Goal: Task Accomplishment & Management: Complete application form

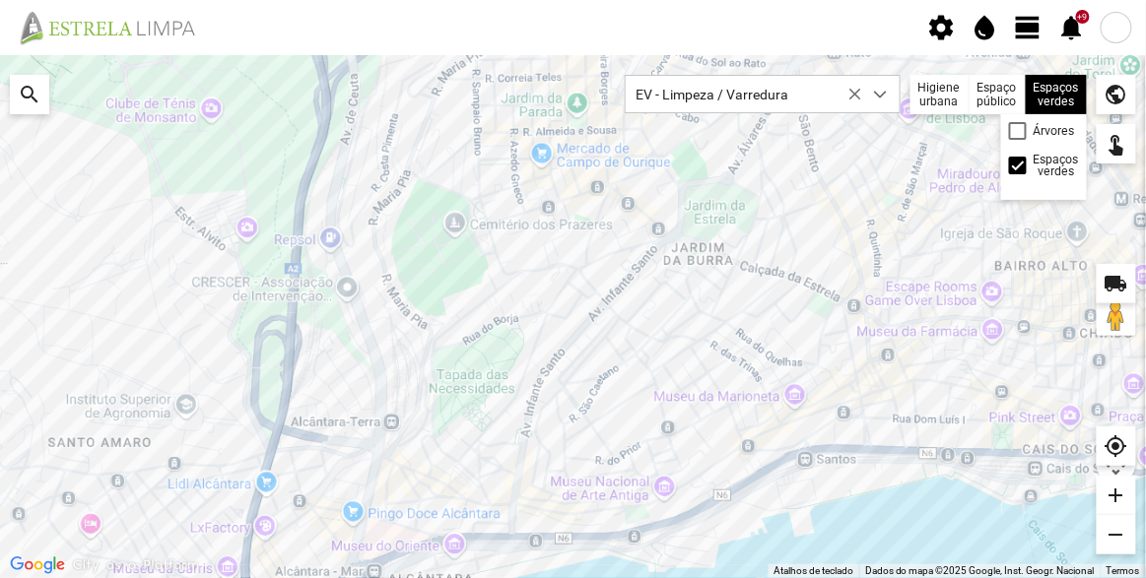
scroll to position [10, 83]
click at [1029, 24] on span "view_day" at bounding box center [1029, 28] width 30 height 30
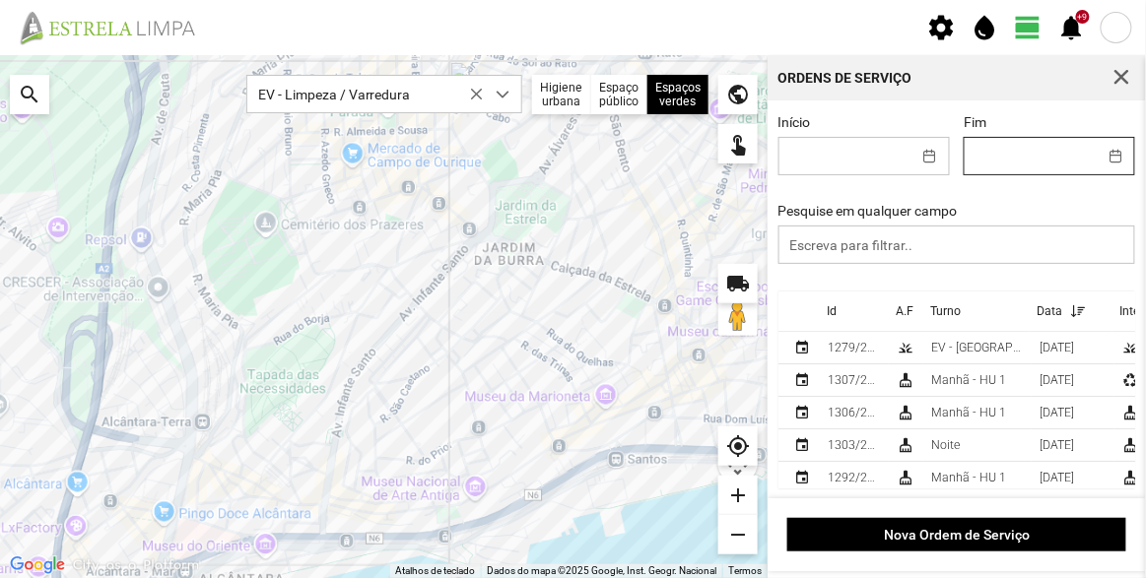
click at [1074, 151] on input "Fim" at bounding box center [1031, 156] width 132 height 36
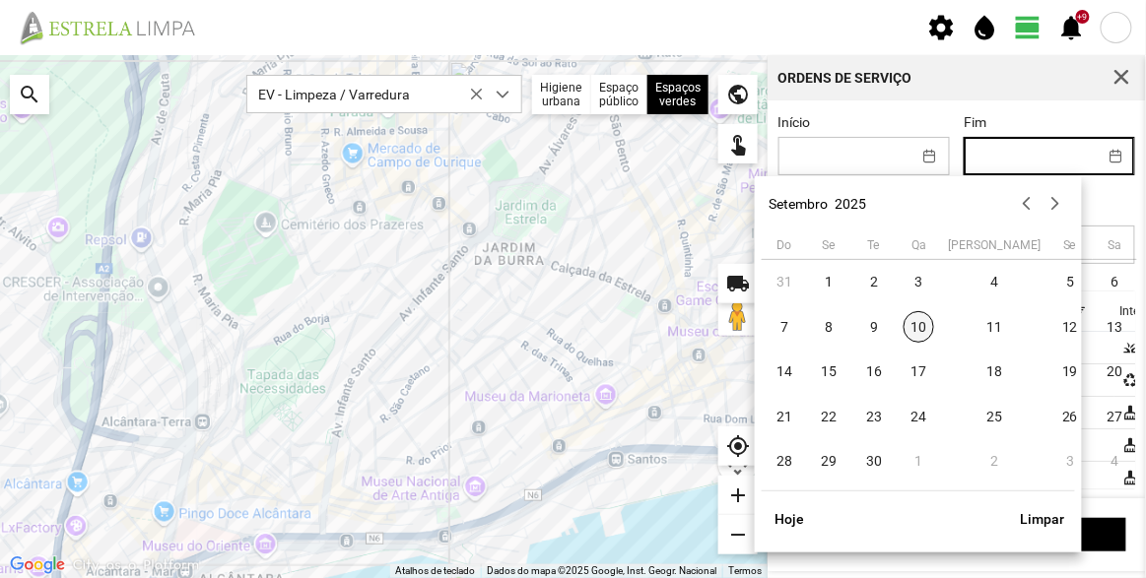
click at [921, 328] on span "10" at bounding box center [920, 327] width 32 height 32
type input "[DATE]"
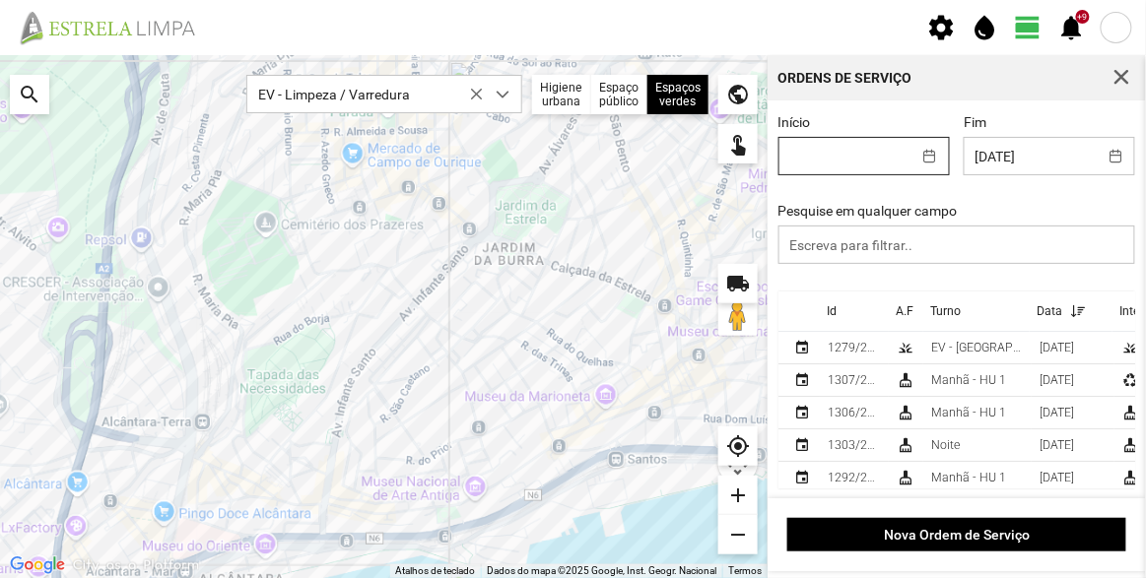
click at [877, 147] on input "Início" at bounding box center [846, 156] width 132 height 36
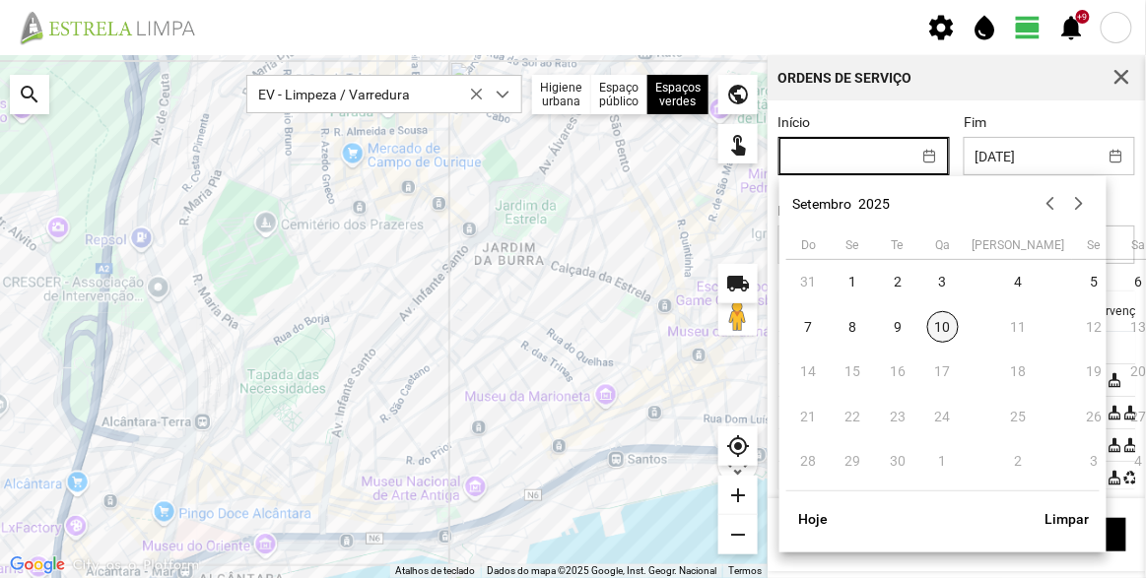
click at [934, 317] on span "10" at bounding box center [943, 327] width 32 height 32
type input "[DATE]"
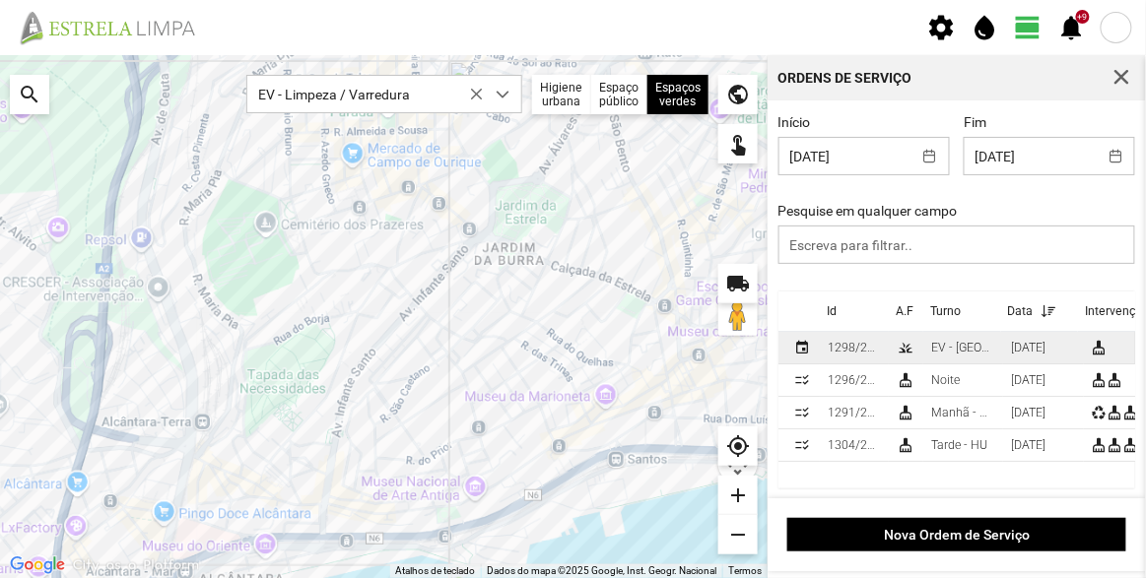
scroll to position [2, 0]
click at [893, 339] on td "grass" at bounding box center [906, 348] width 34 height 33
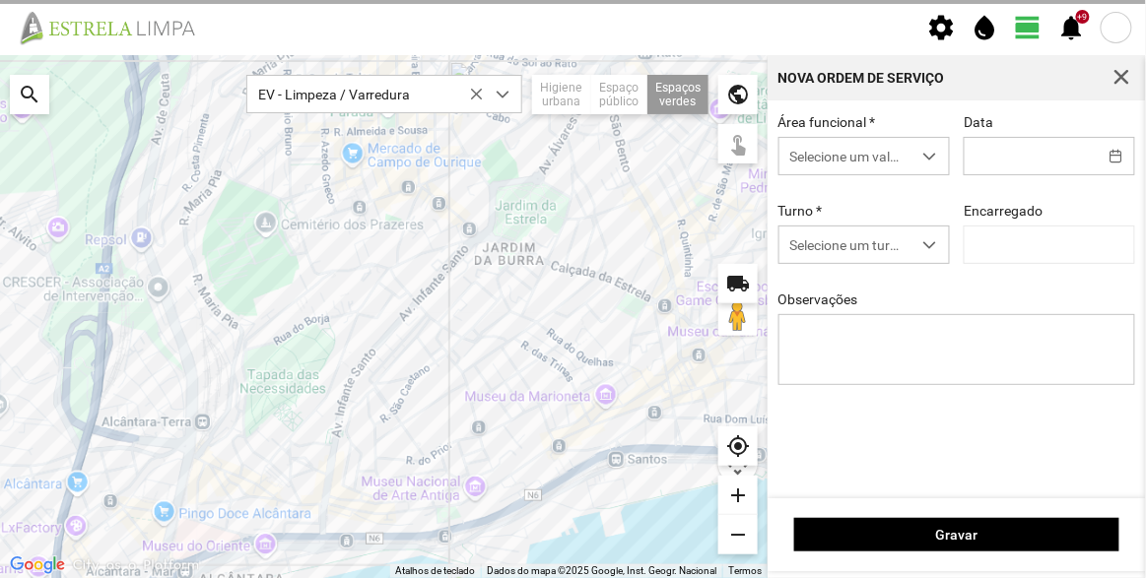
type input "[DATE]"
type textarea "Francesinhas"
type input "[PERSON_NAME]"
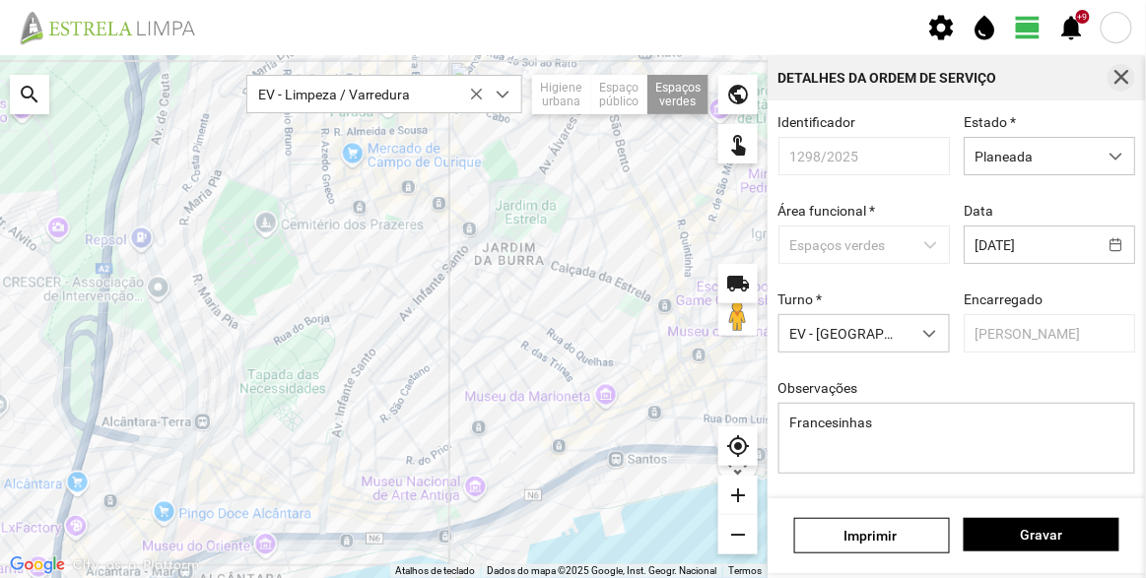
click at [1124, 72] on span "button" at bounding box center [1122, 78] width 18 height 18
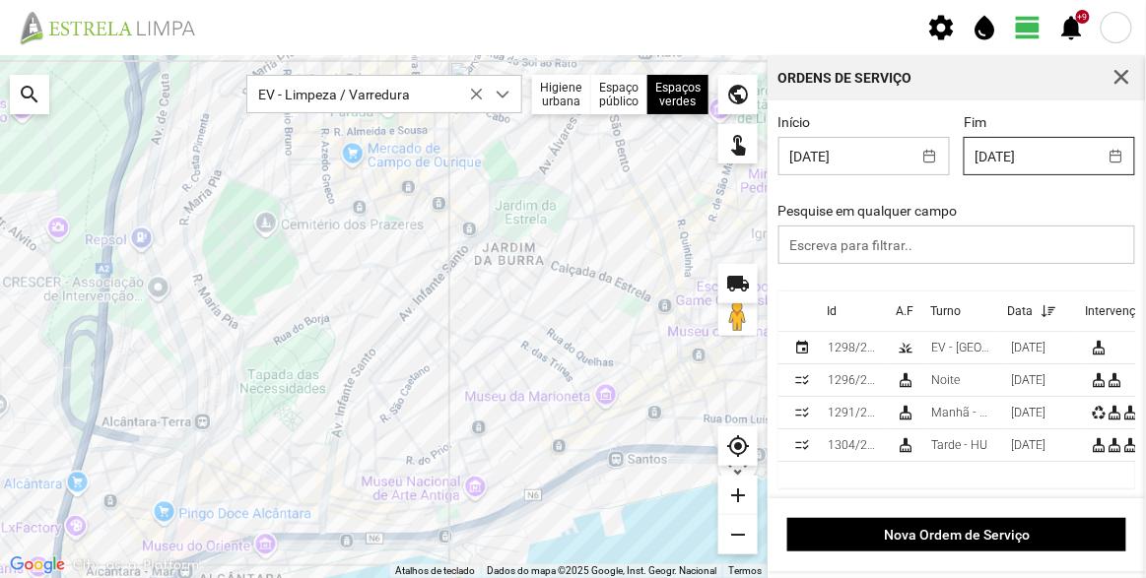
click at [1050, 157] on input "[DATE]" at bounding box center [1031, 156] width 132 height 36
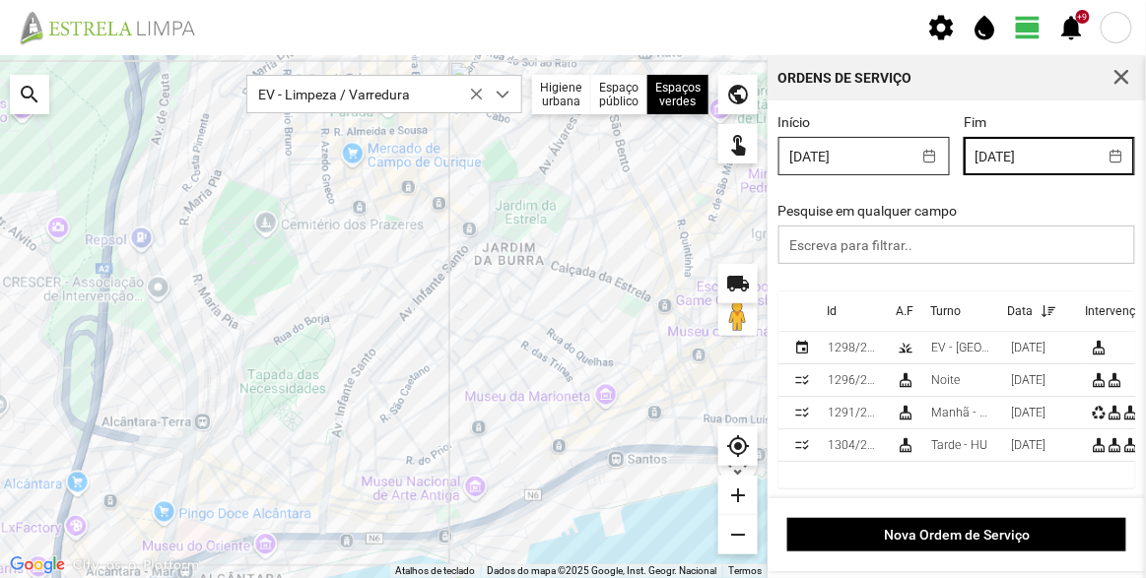
click at [878, 164] on input "[DATE]" at bounding box center [846, 156] width 132 height 36
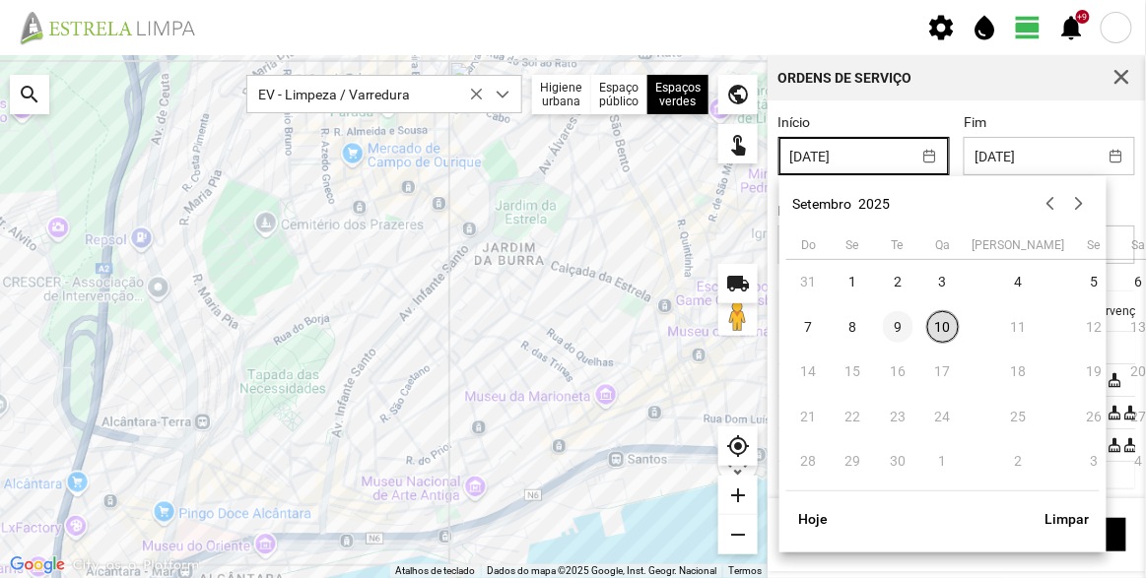
click at [896, 324] on span "9" at bounding box center [899, 327] width 32 height 32
type input "[DATE]"
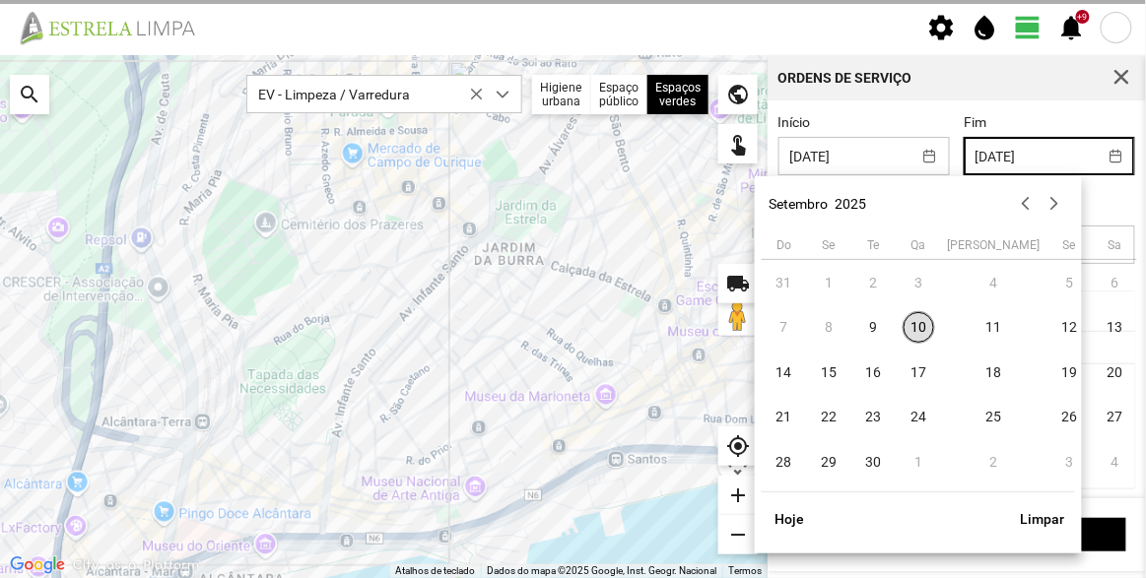
click at [1021, 157] on input "[DATE]" at bounding box center [1031, 156] width 132 height 36
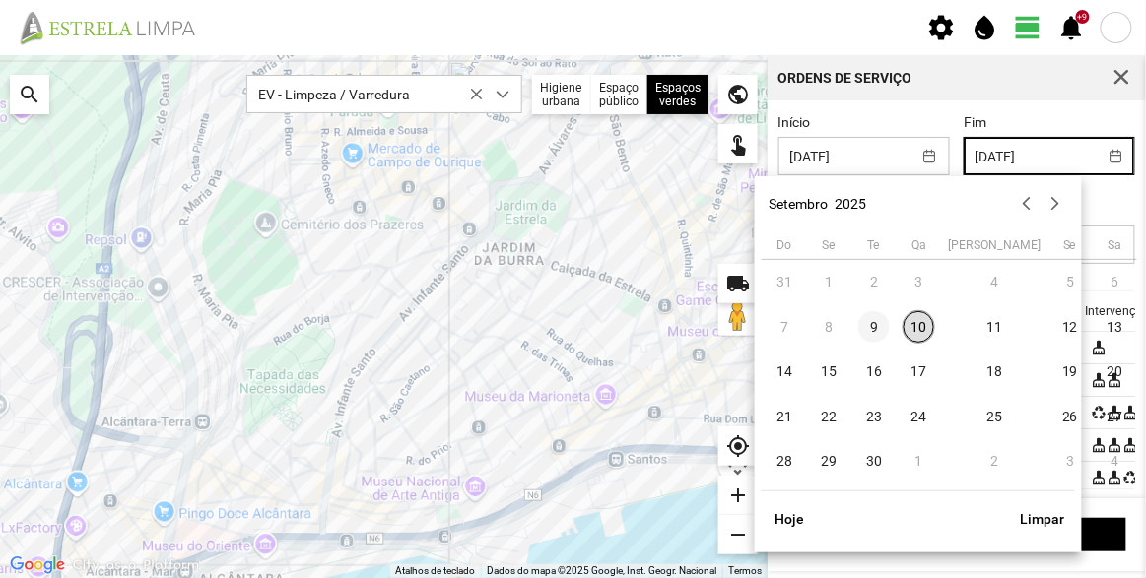
click at [873, 330] on span "9" at bounding box center [874, 327] width 32 height 32
type input "[DATE]"
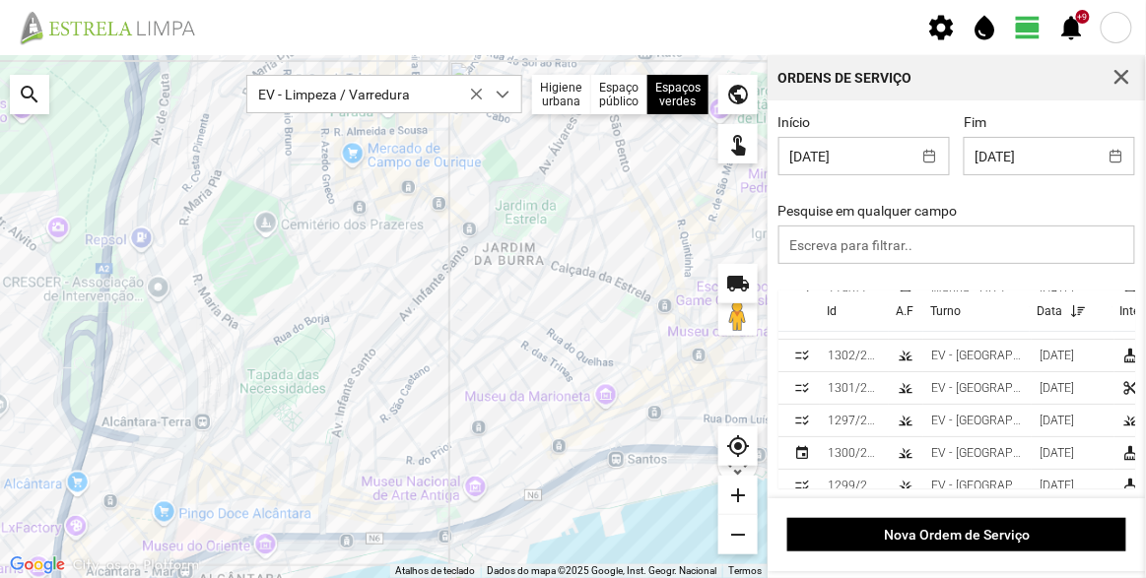
scroll to position [85, 0]
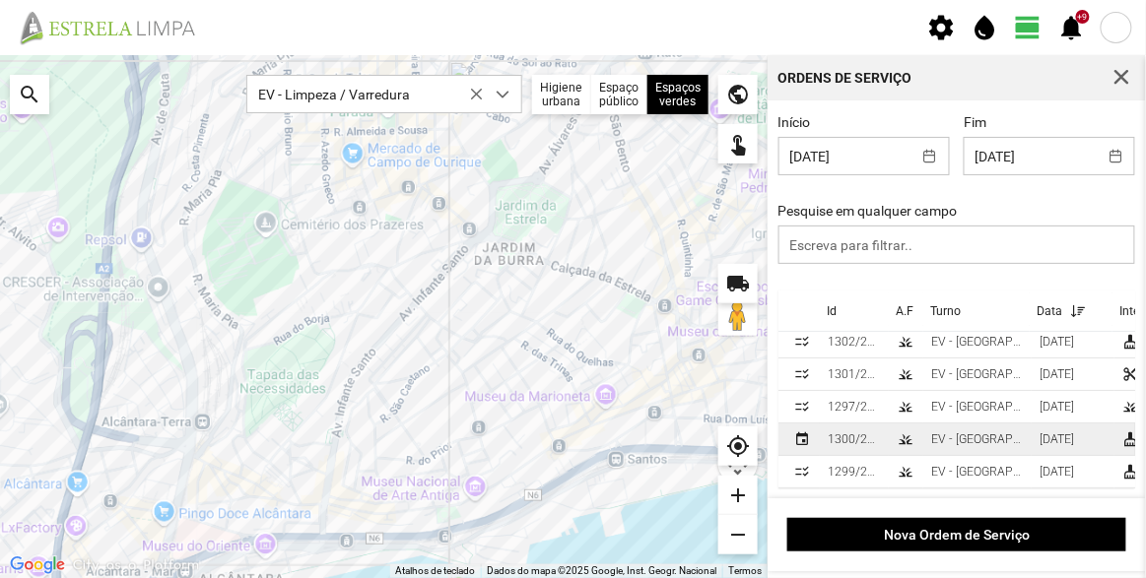
click at [985, 433] on div "EV - [GEOGRAPHIC_DATA] A" at bounding box center [977, 440] width 93 height 14
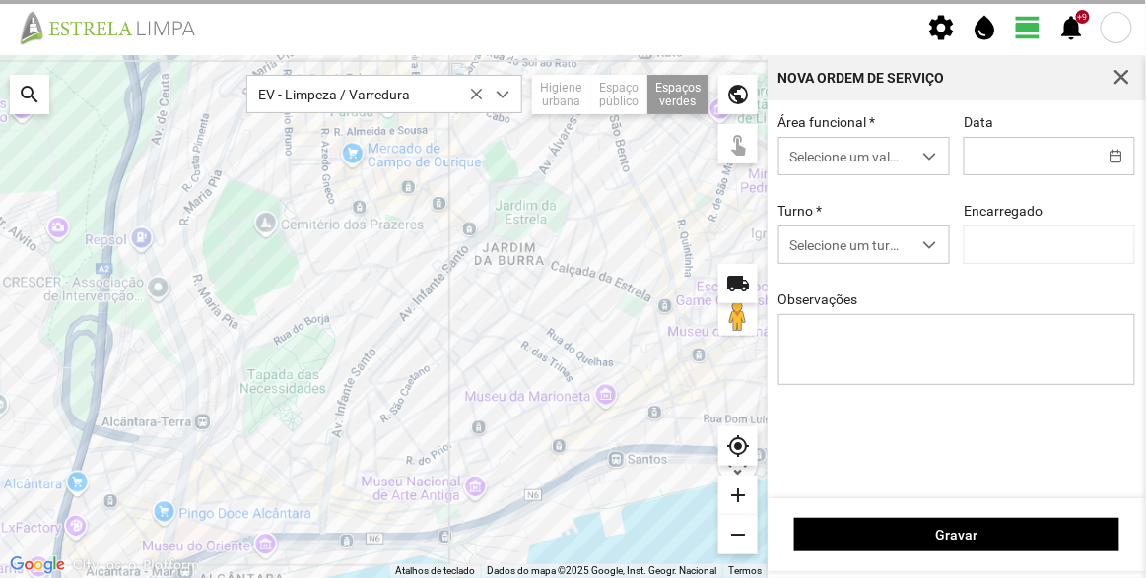
type input "[DATE]"
type textarea "Recolha de papeleiras (planeamento do dia 08/09)"
type input "[PERSON_NAME]"
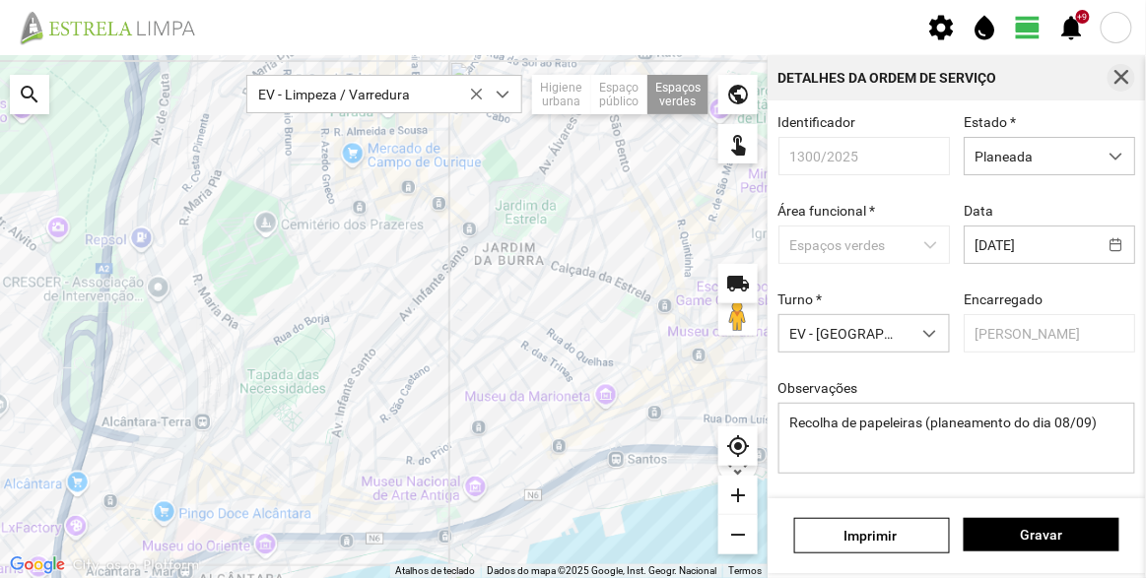
click at [1123, 74] on span "button" at bounding box center [1122, 78] width 18 height 18
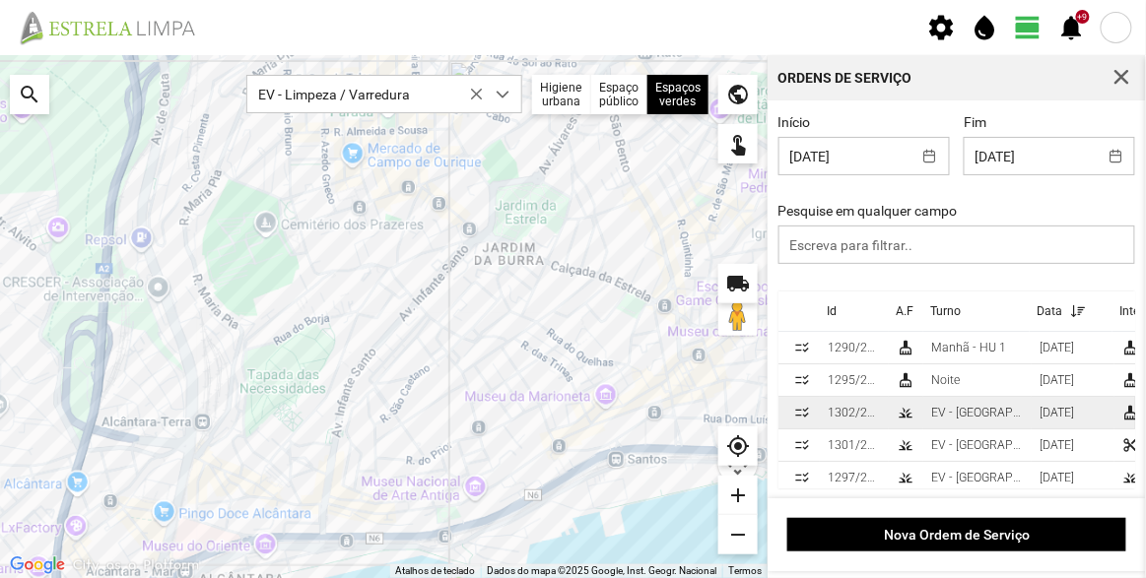
click at [948, 414] on div "EV - [GEOGRAPHIC_DATA] B" at bounding box center [977, 413] width 93 height 14
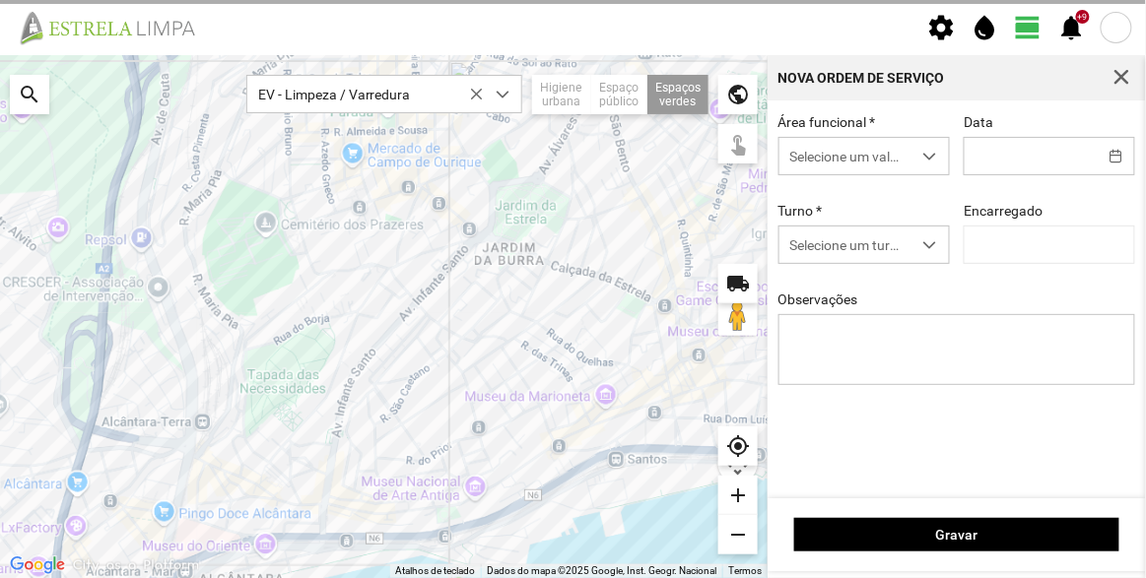
type input "[DATE]"
type input "[PERSON_NAME]"
type textarea "Jardins: [PERSON_NAME], [DATE], Av. Infante Santo e [PERSON_NAME] do Rego (plan…"
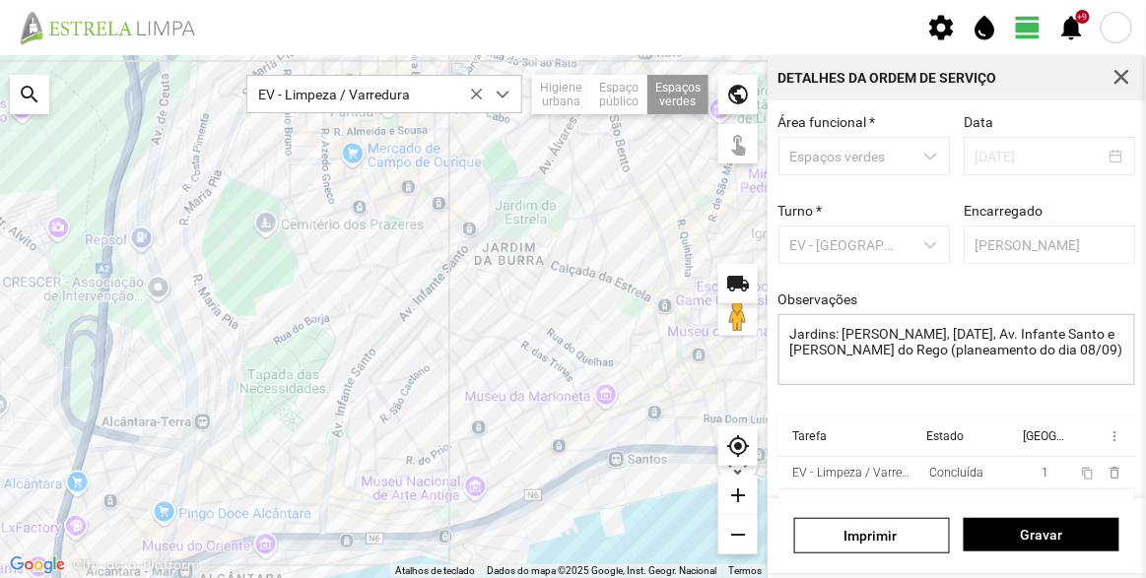
scroll to position [148, 0]
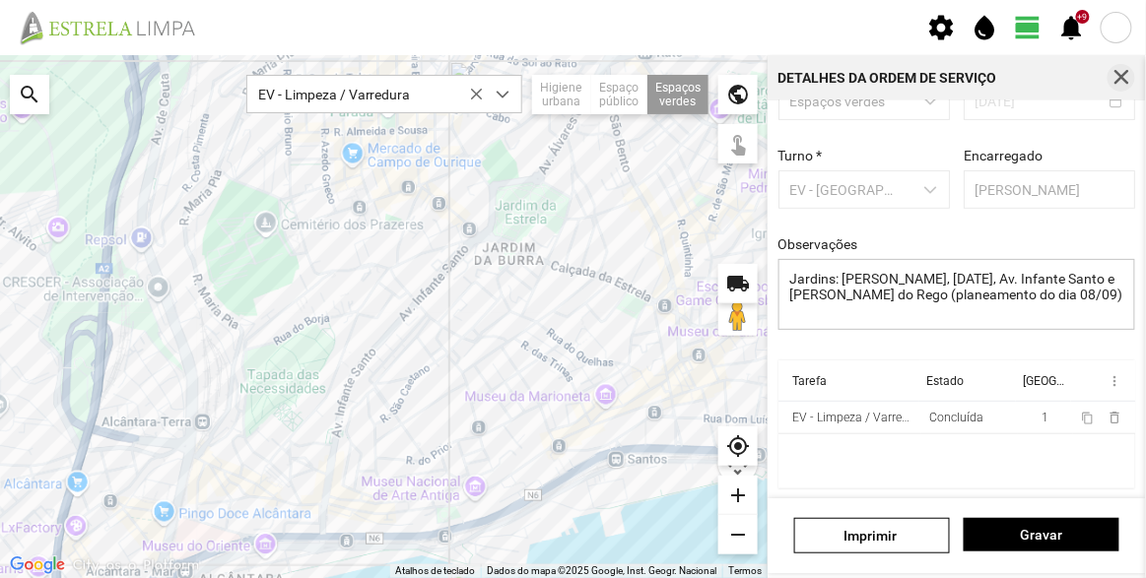
click at [1130, 72] on span "button" at bounding box center [1122, 78] width 18 height 18
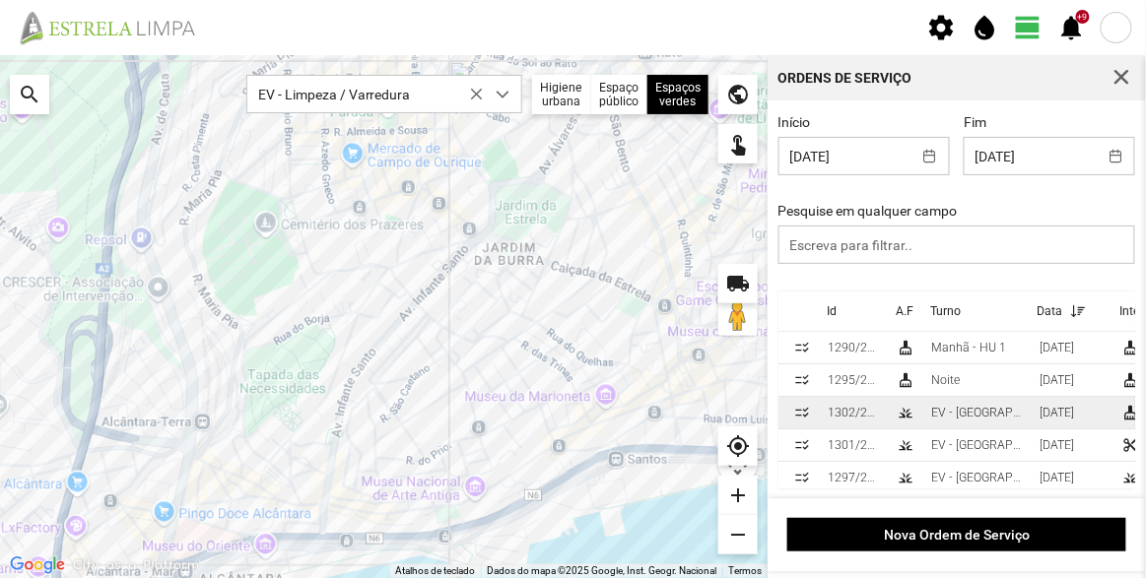
scroll to position [85, 0]
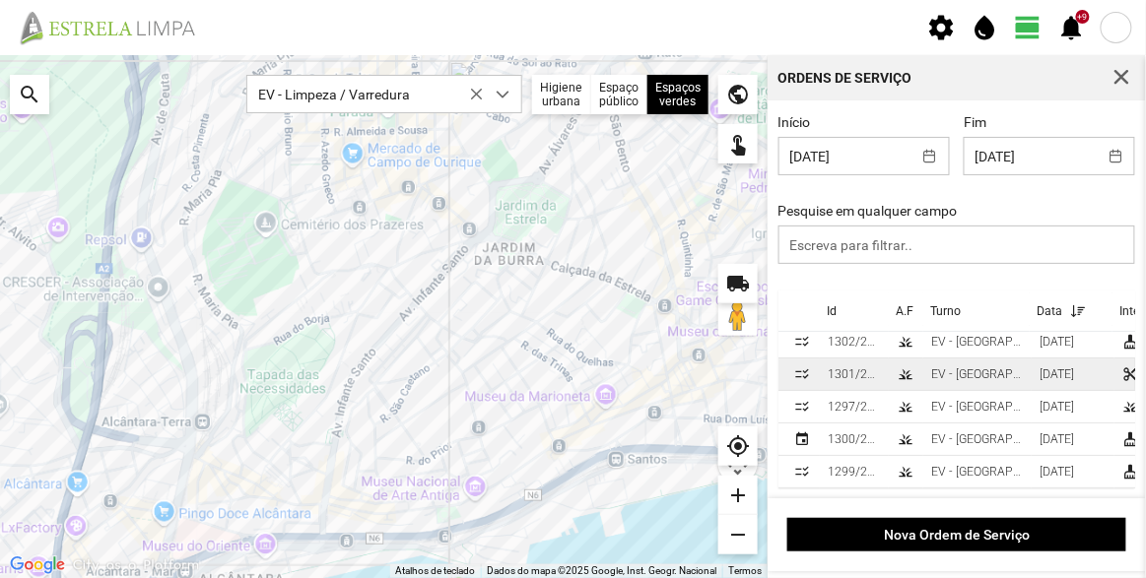
click at [972, 368] on div "EV - [GEOGRAPHIC_DATA] B" at bounding box center [977, 375] width 93 height 14
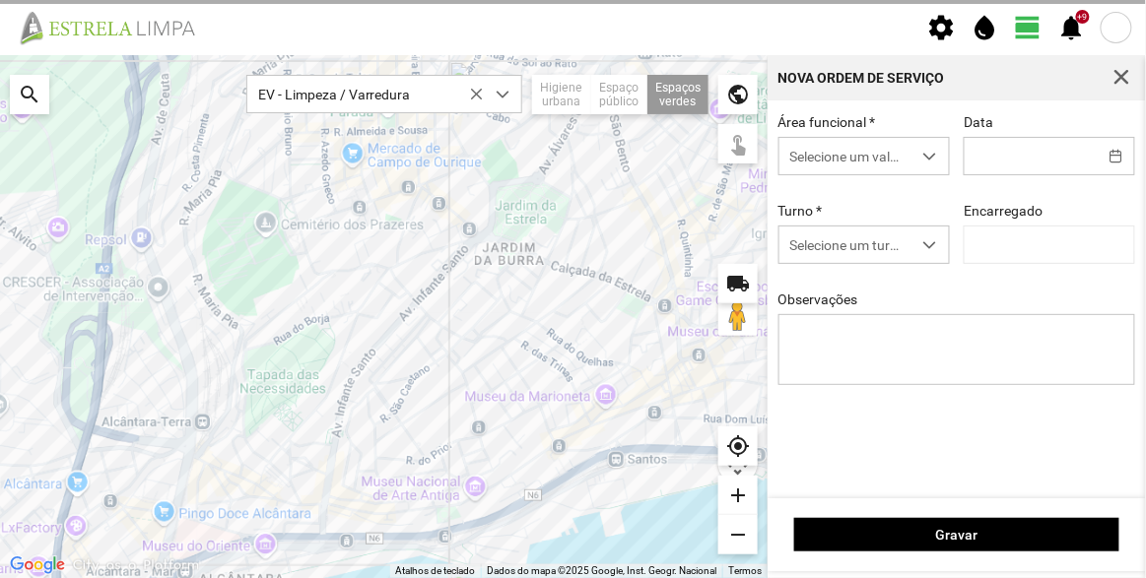
type input "[DATE]"
type textarea "jardim da [GEOGRAPHIC_DATA] (planeamento do dia 08/09)"
type input "[PERSON_NAME]"
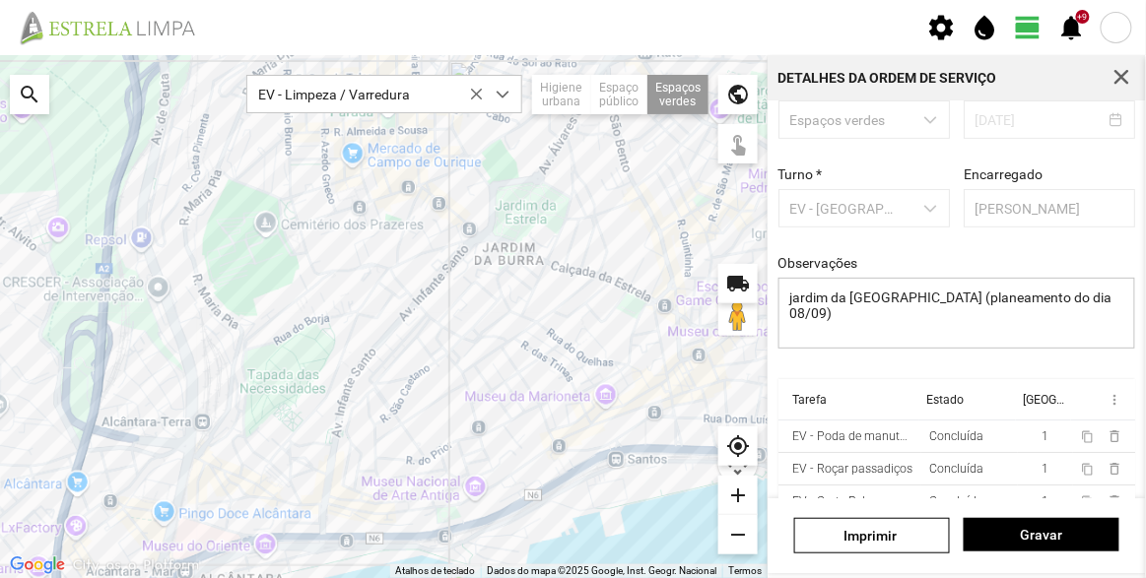
scroll to position [148, 0]
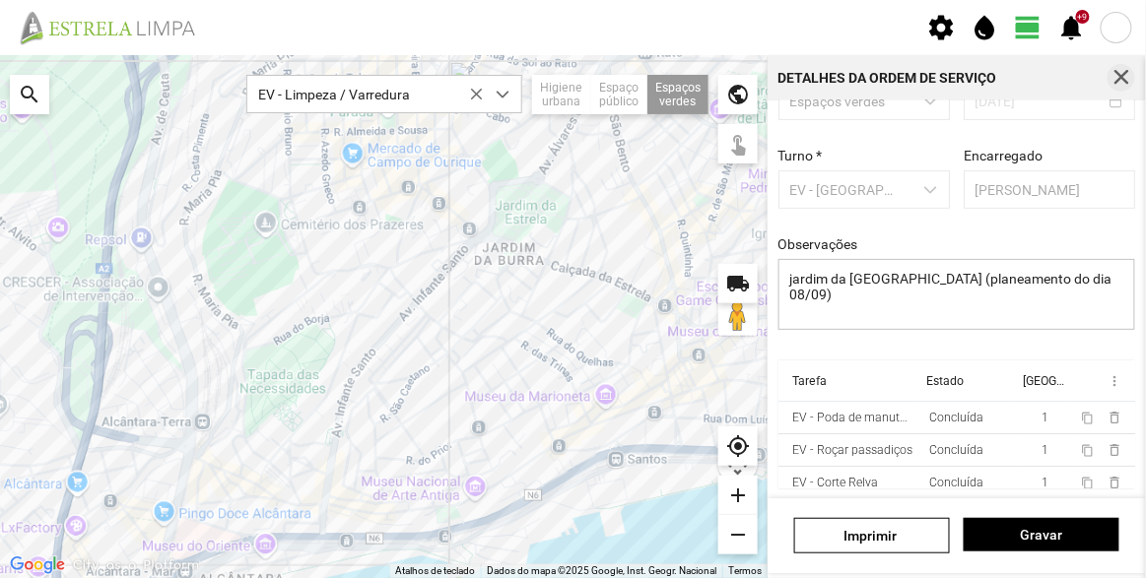
click at [1122, 78] on span "button" at bounding box center [1122, 78] width 18 height 18
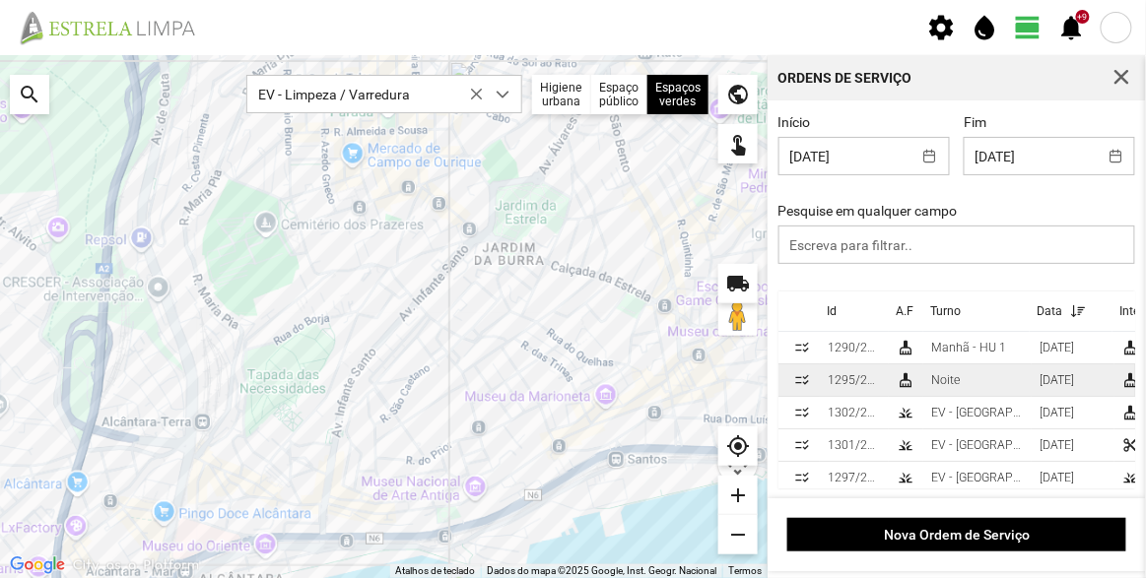
scroll to position [85, 0]
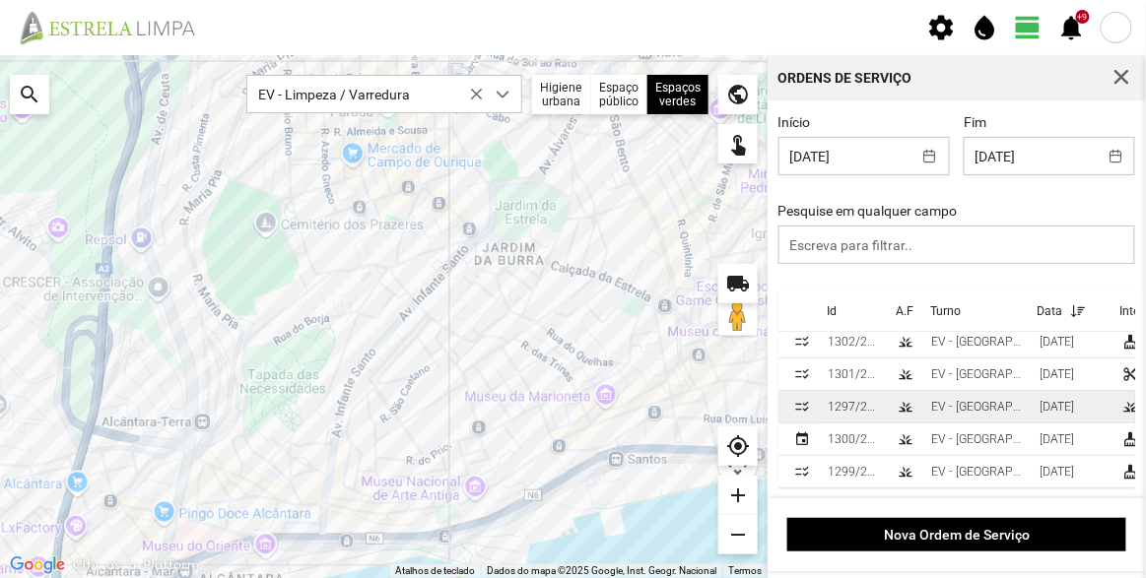
click at [970, 400] on div "EV - [GEOGRAPHIC_DATA] A" at bounding box center [977, 407] width 93 height 14
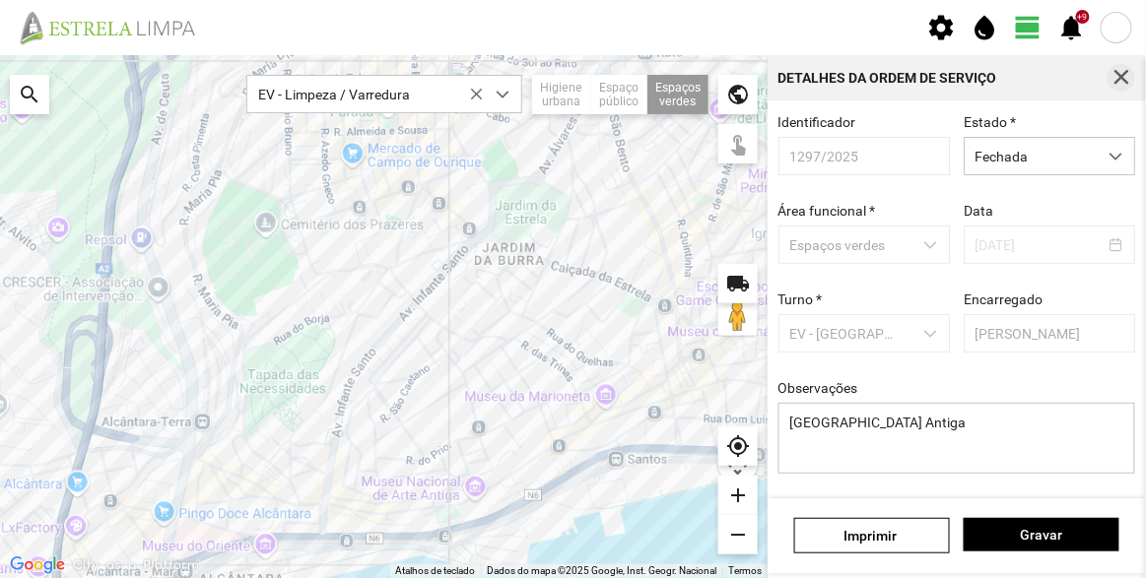
click at [1109, 71] on button "button" at bounding box center [1122, 78] width 28 height 28
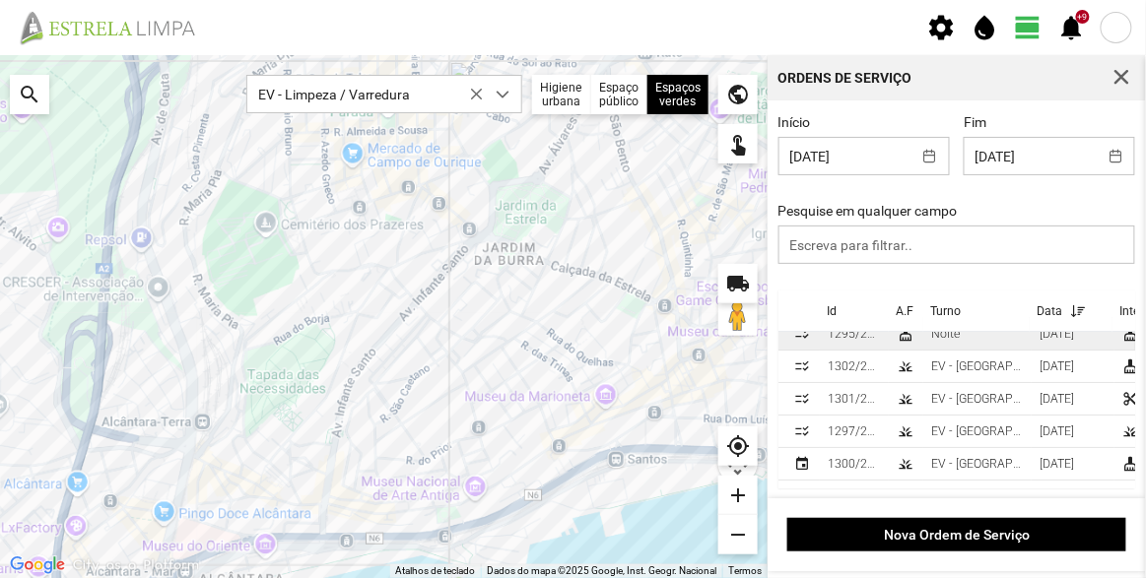
scroll to position [85, 0]
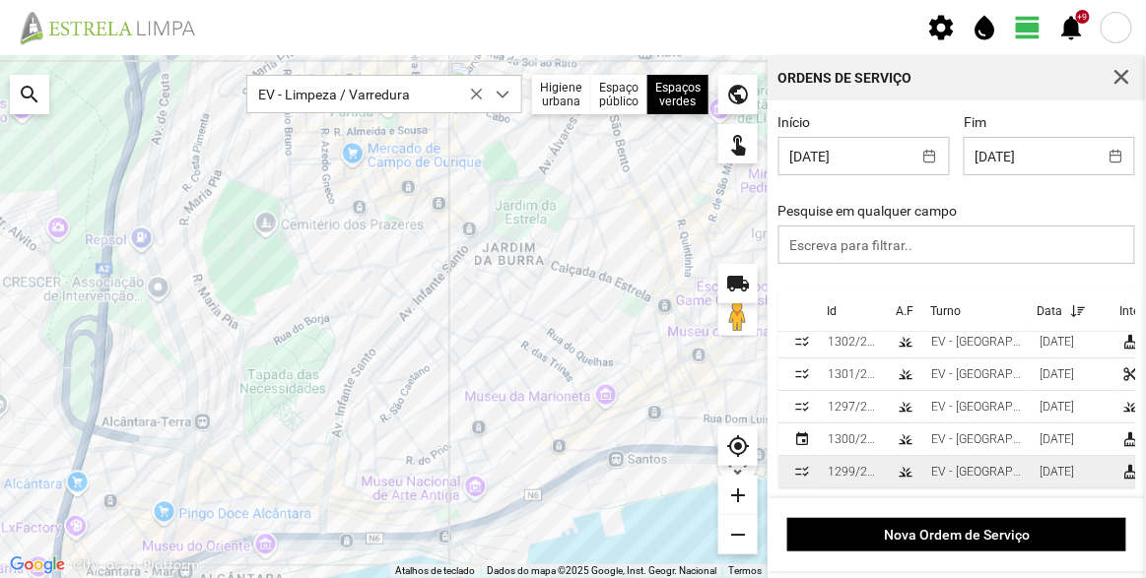
click at [1000, 457] on td "EV - [GEOGRAPHIC_DATA] B" at bounding box center [977, 472] width 108 height 33
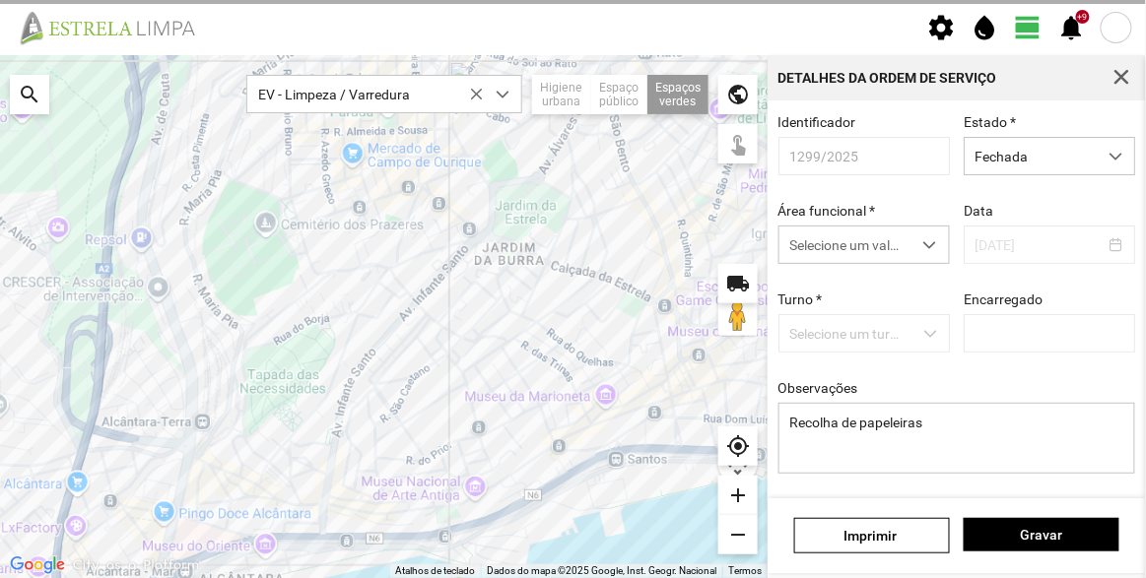
type input "[PERSON_NAME]"
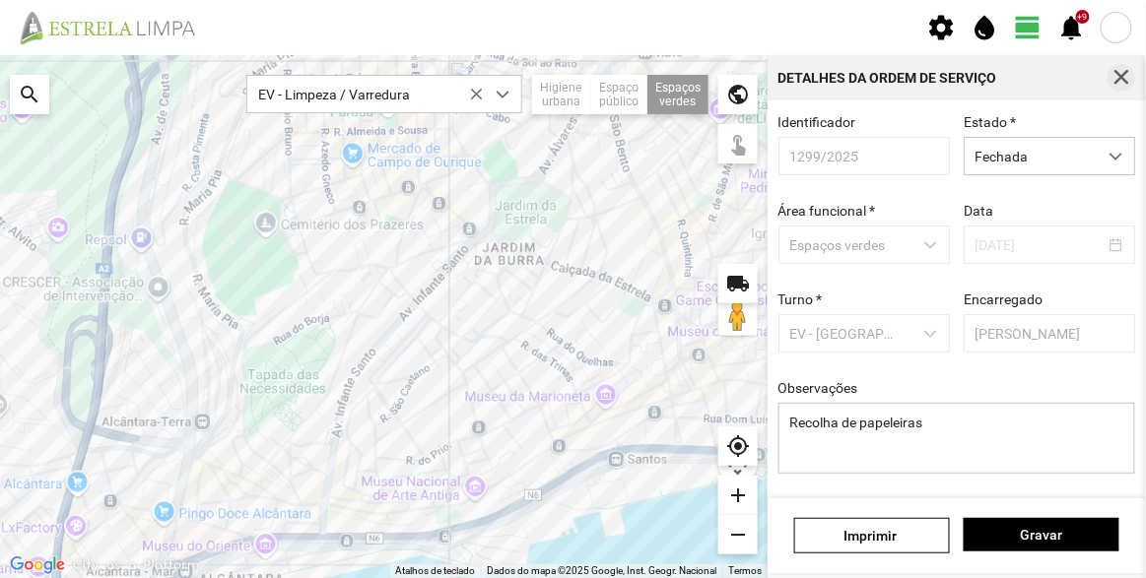
click at [1121, 80] on span "button" at bounding box center [1122, 78] width 18 height 18
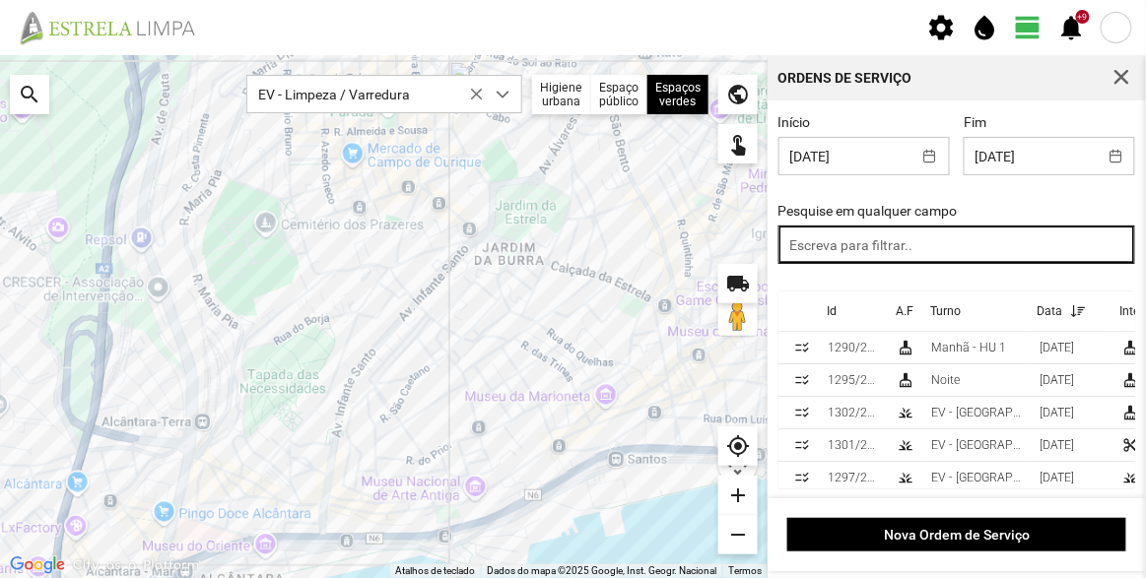
click at [840, 246] on input "text" at bounding box center [958, 245] width 358 height 38
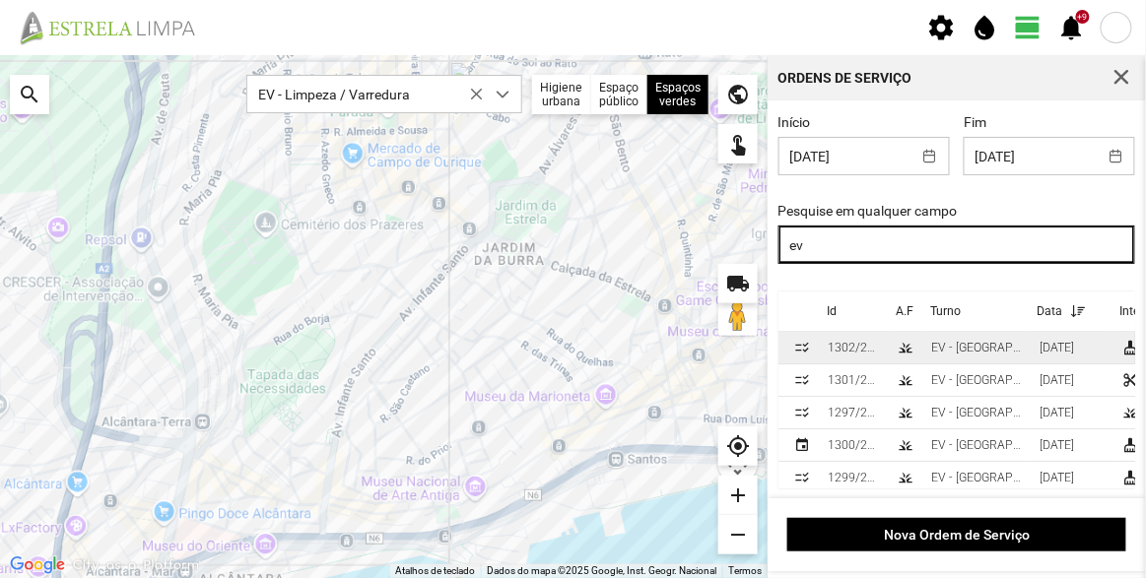
type input "ev"
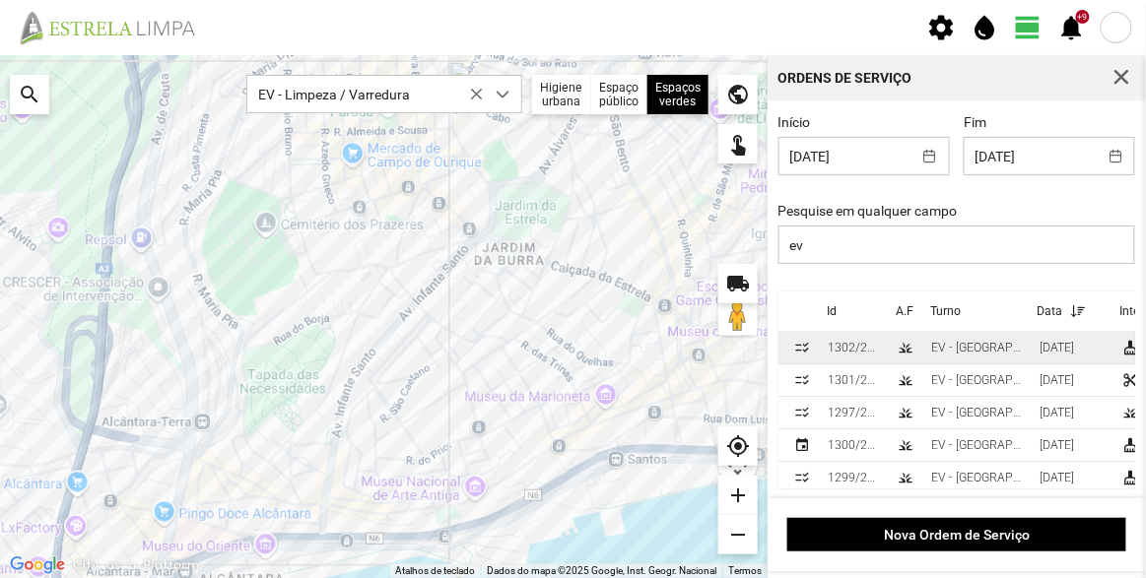
click at [987, 347] on div "EV - [GEOGRAPHIC_DATA] B" at bounding box center [977, 348] width 93 height 14
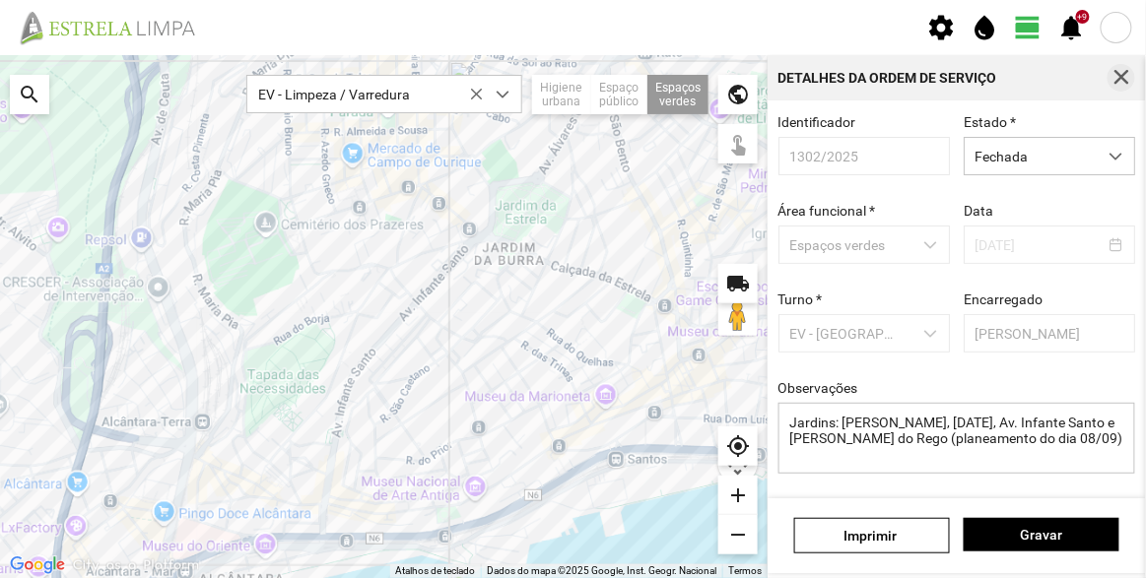
click at [1122, 75] on span "button" at bounding box center [1122, 78] width 18 height 18
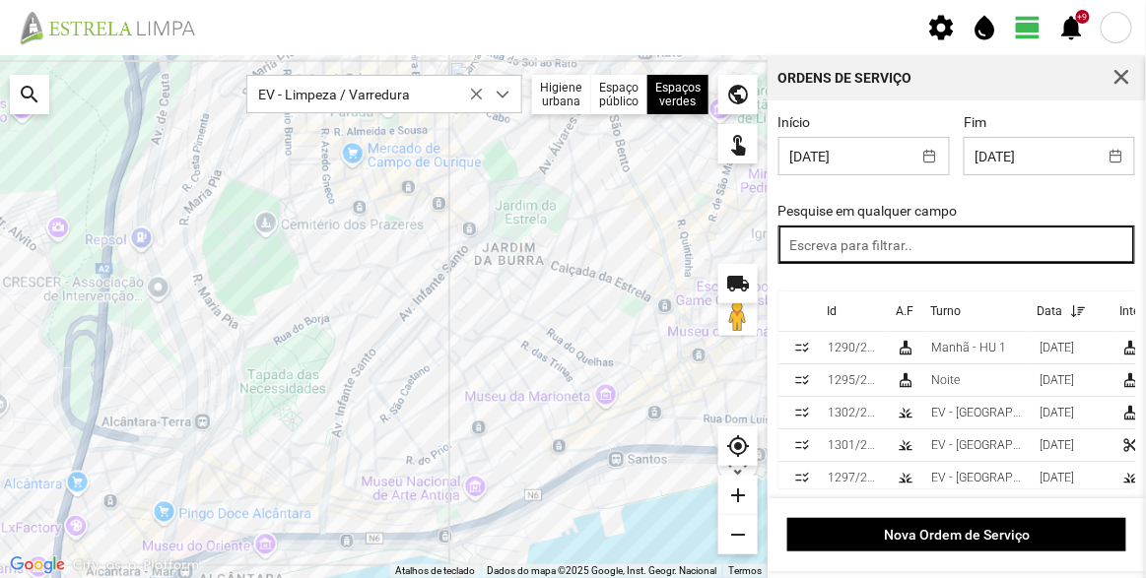
click at [843, 243] on input "text" at bounding box center [958, 245] width 358 height 38
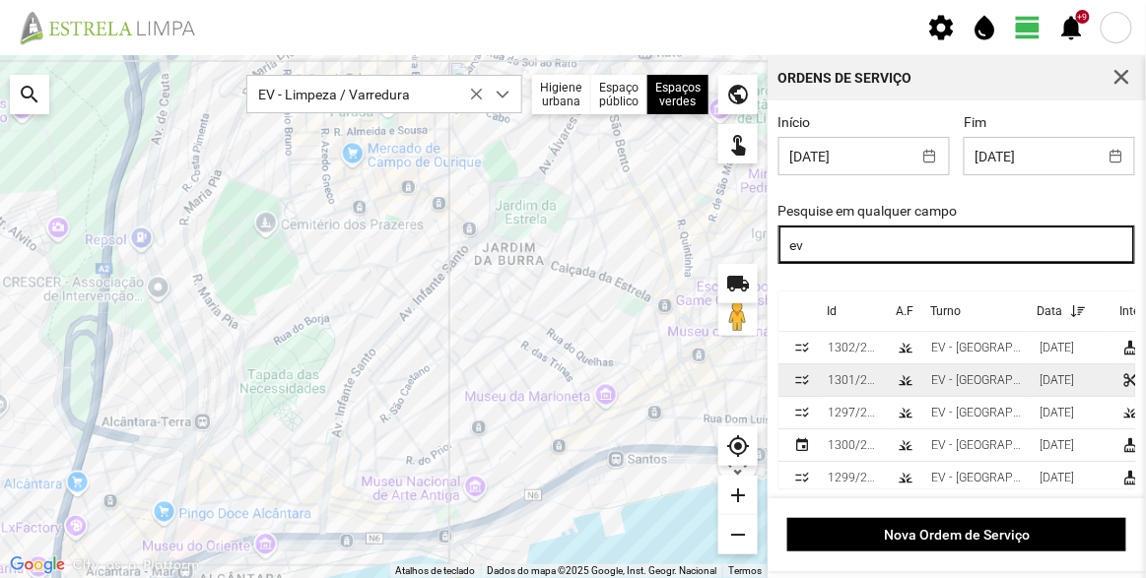
type input "ev"
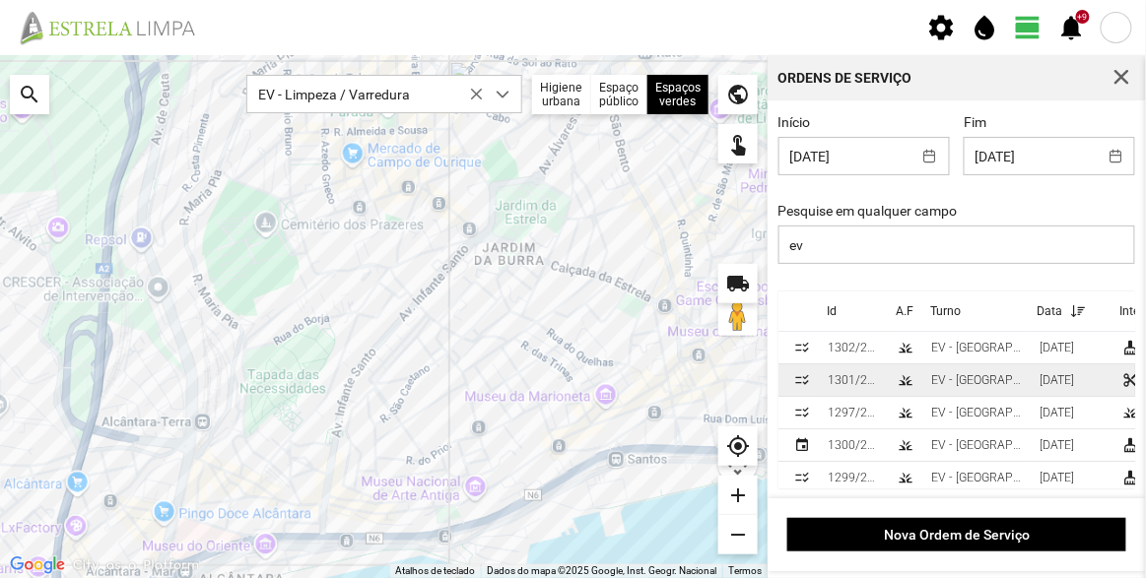
click at [860, 383] on div "1301/2025" at bounding box center [854, 380] width 53 height 14
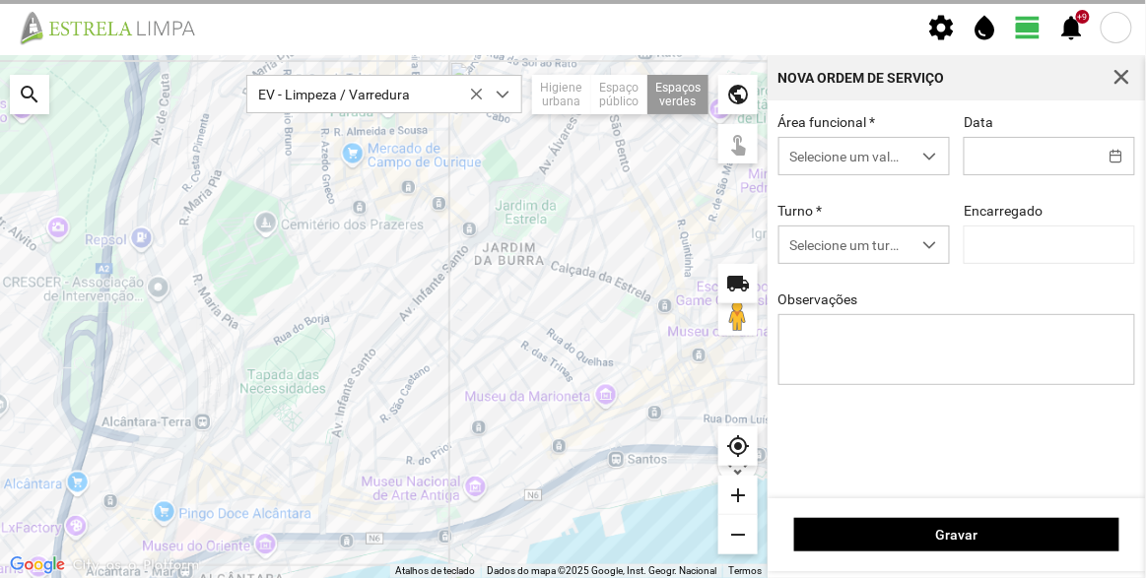
type input "[DATE]"
type input "[PERSON_NAME]"
type textarea "jardim da [GEOGRAPHIC_DATA] (planeamento do dia 08/09)"
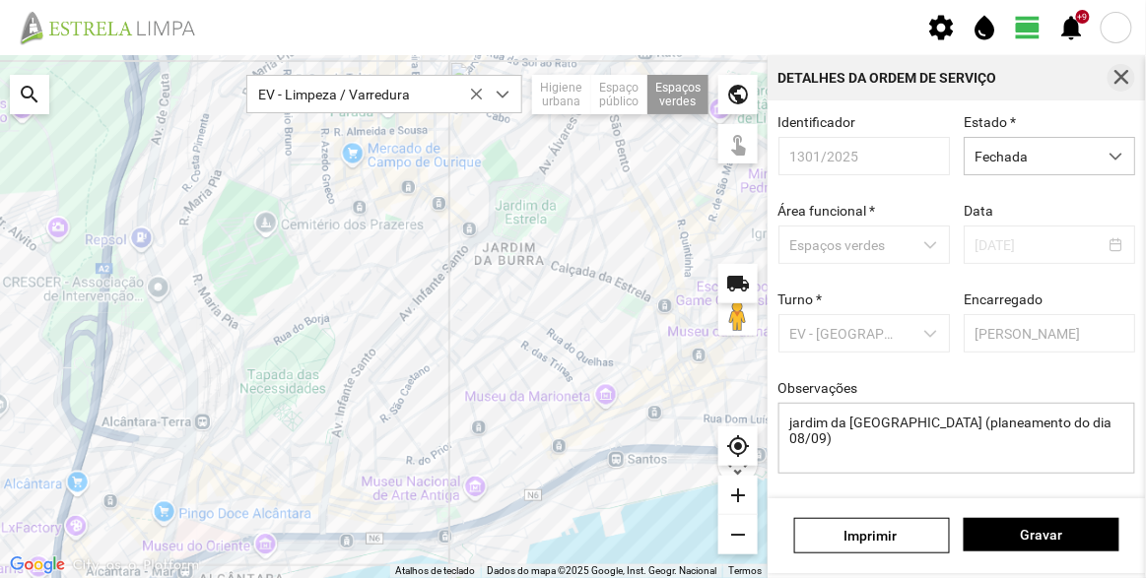
click at [1118, 76] on span "button" at bounding box center [1122, 78] width 18 height 18
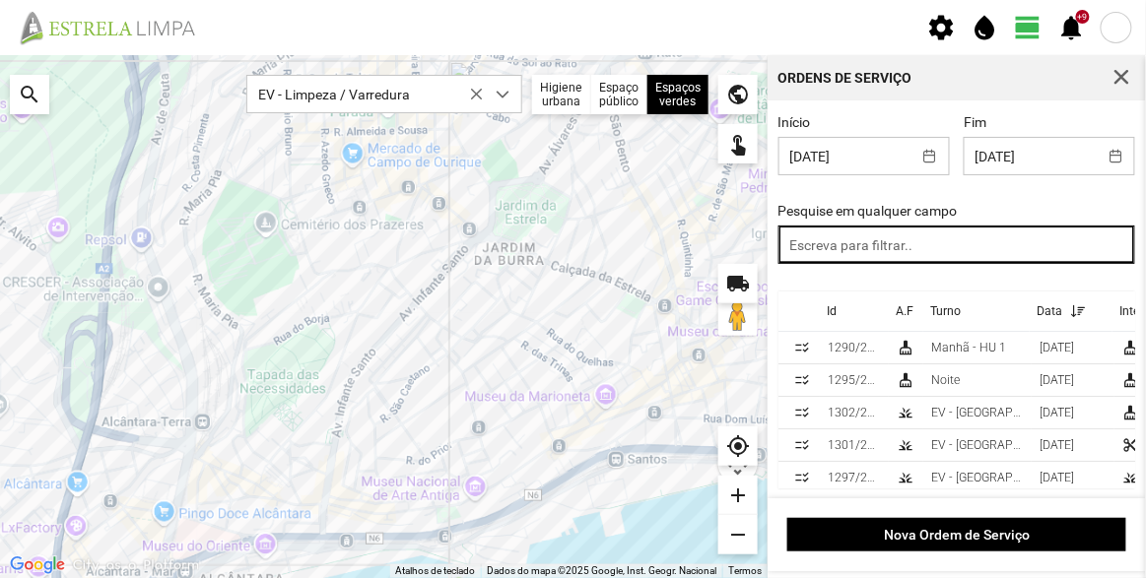
click at [853, 248] on input "text" at bounding box center [958, 245] width 358 height 38
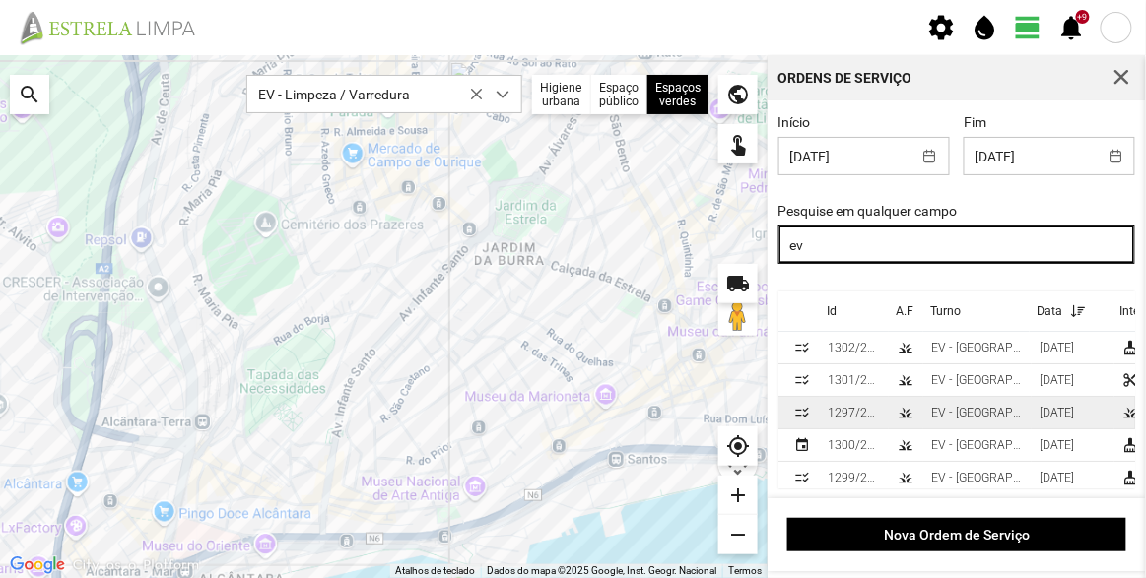
type input "ev"
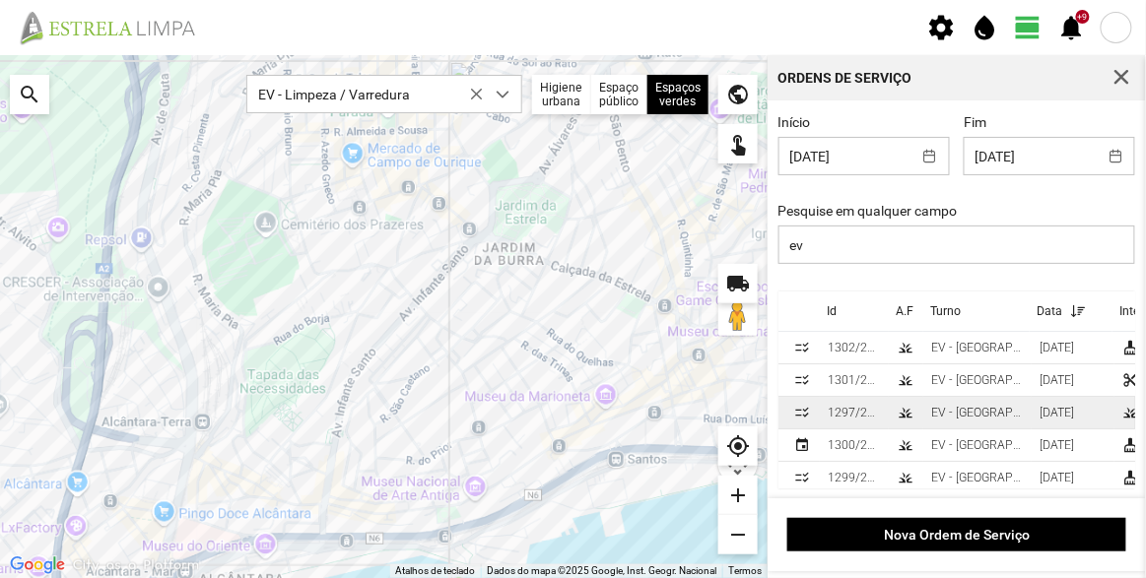
click at [887, 417] on td "1297/2025" at bounding box center [854, 413] width 69 height 33
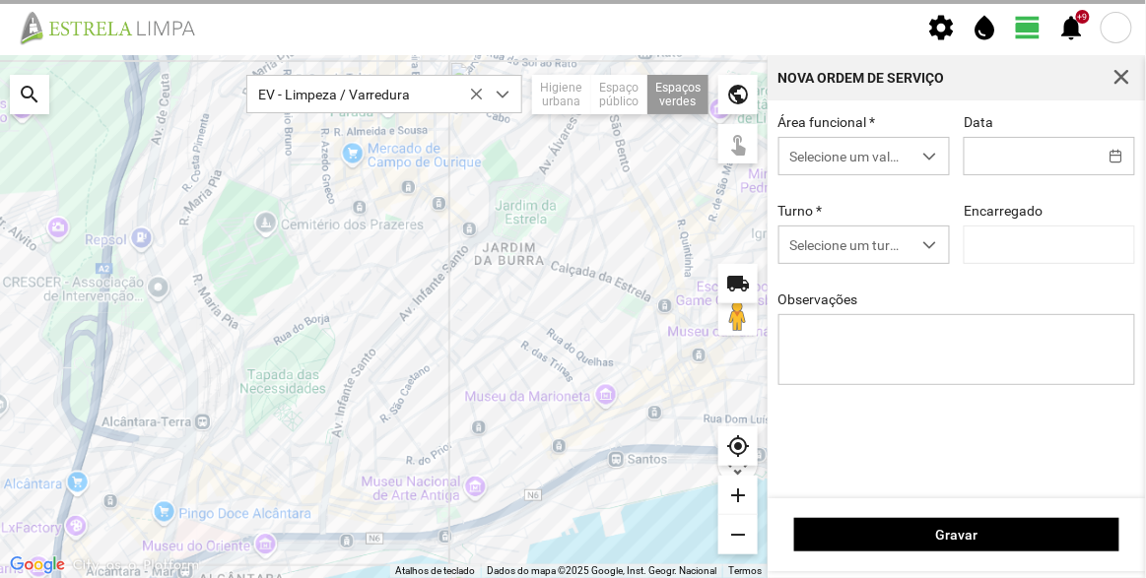
type input "[DATE]"
type textarea "[GEOGRAPHIC_DATA] Antiga"
type input "[PERSON_NAME]"
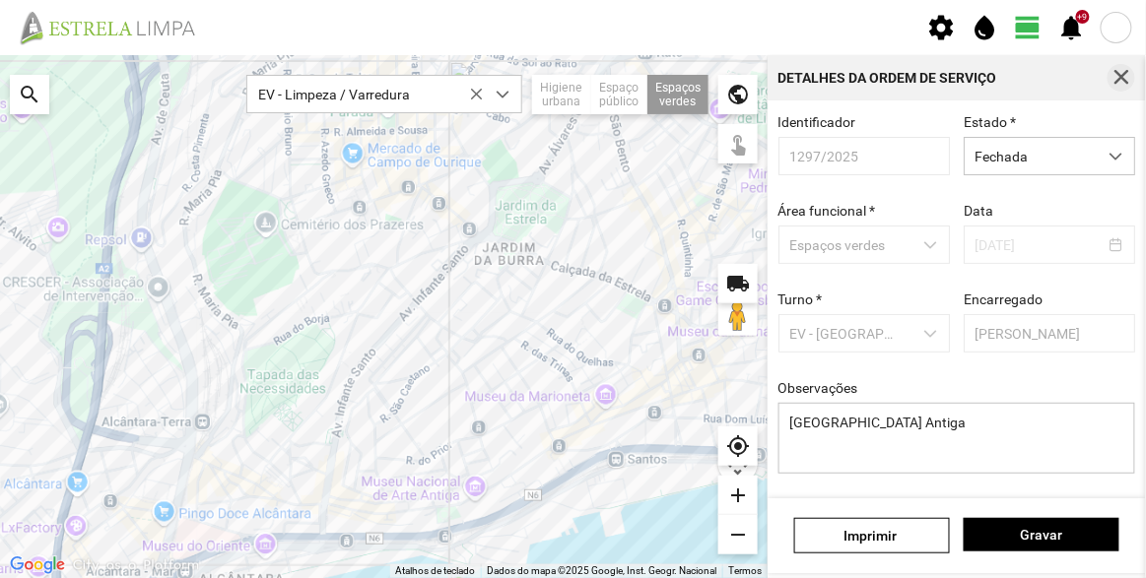
click at [1122, 77] on span "button" at bounding box center [1122, 78] width 18 height 18
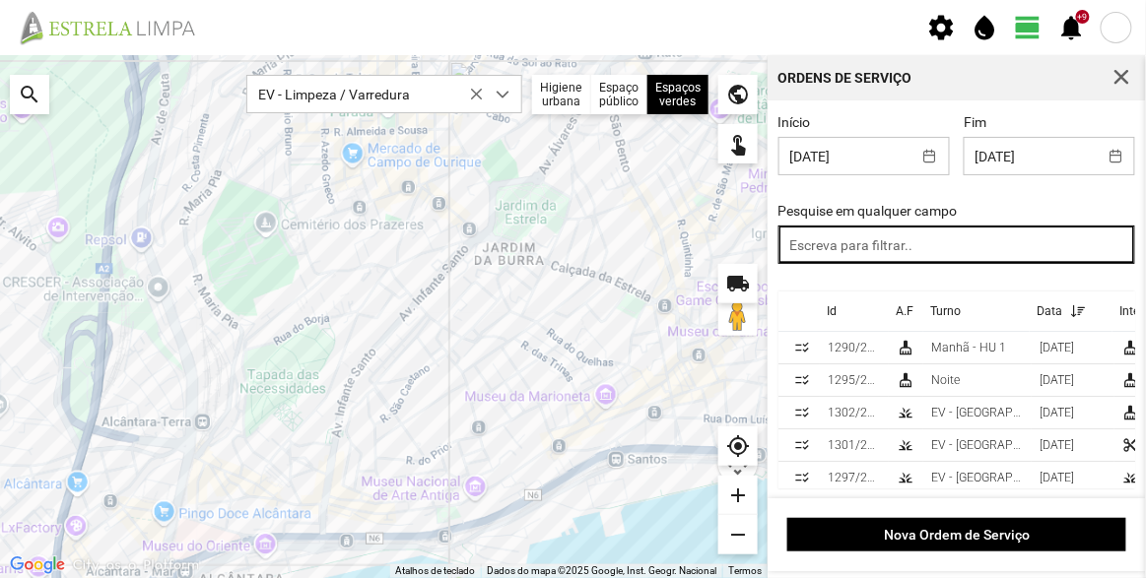
click at [838, 243] on input "text" at bounding box center [958, 245] width 358 height 38
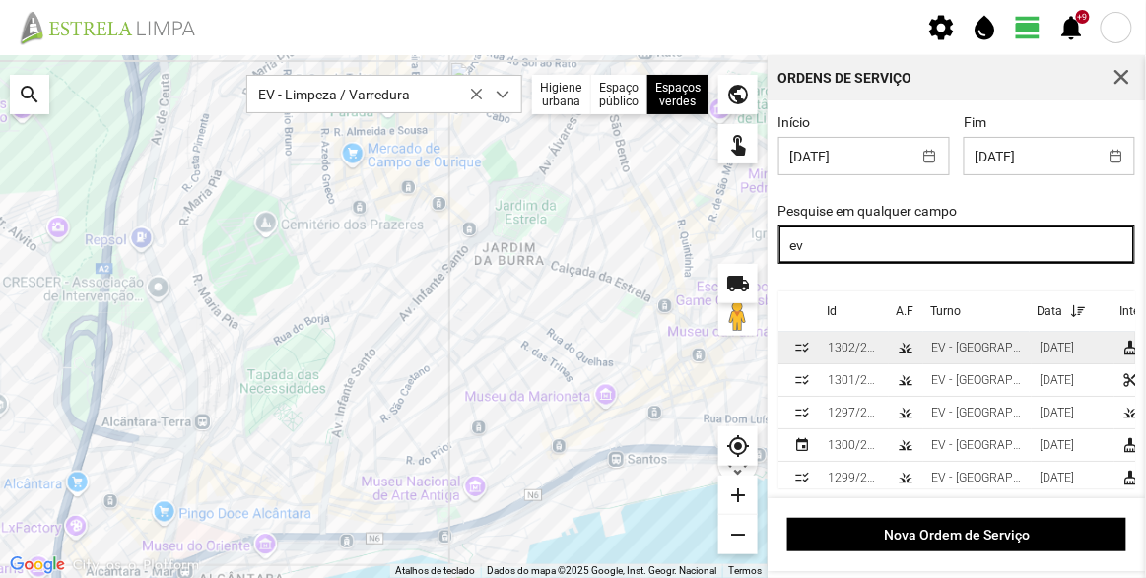
scroll to position [19, 0]
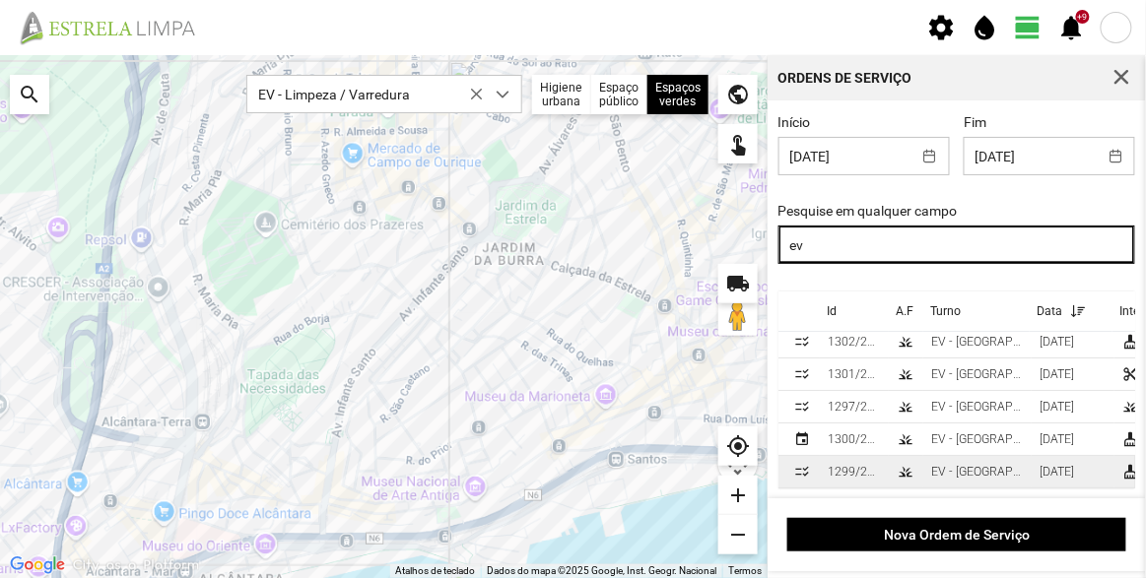
type input "ev"
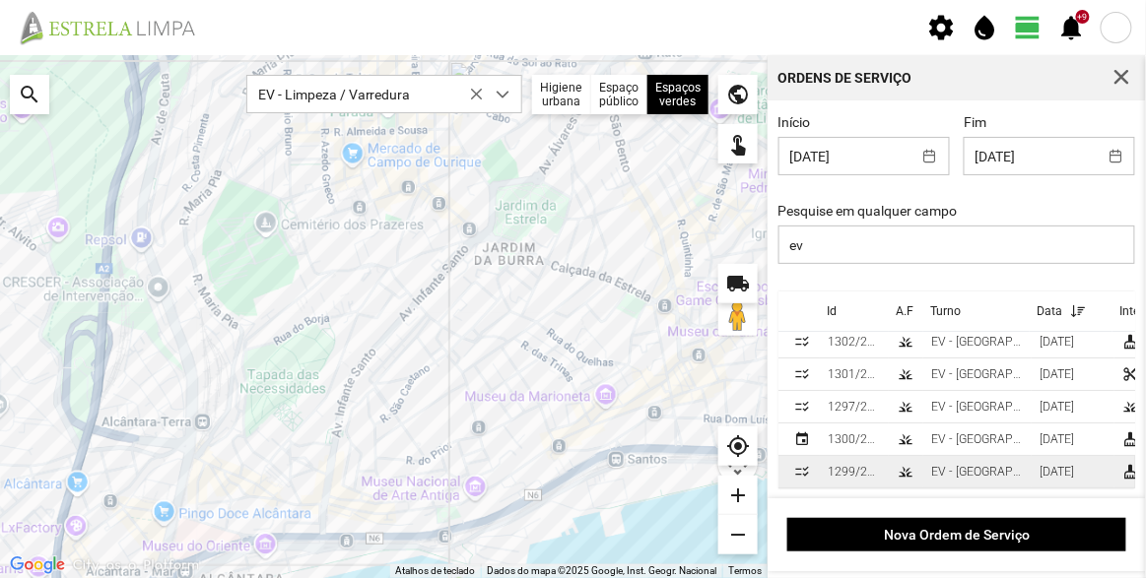
click at [851, 465] on div "1299/2025" at bounding box center [854, 472] width 53 height 14
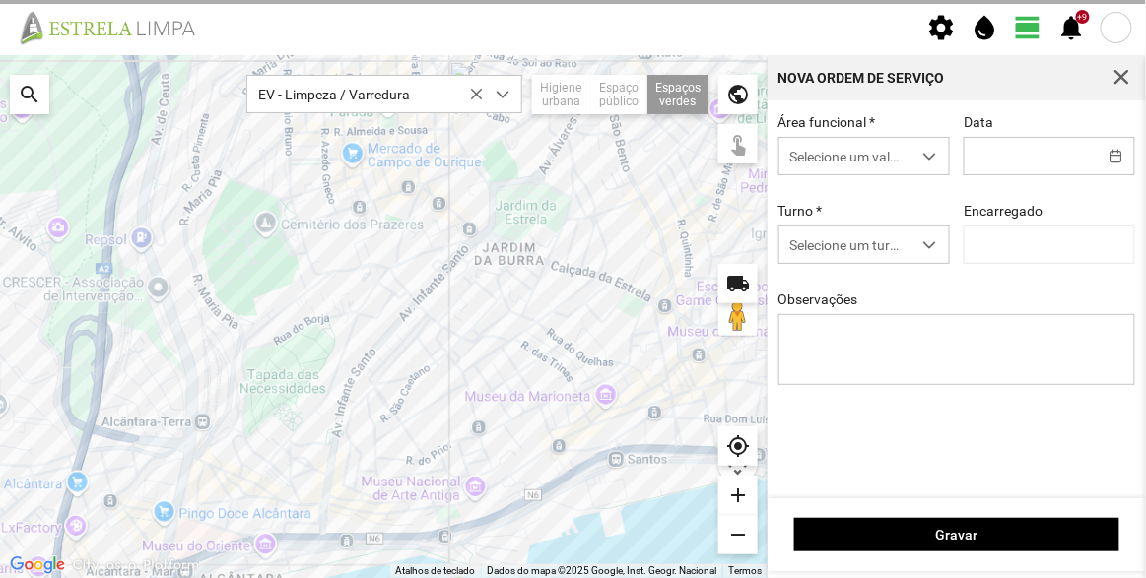
type input "[DATE]"
type input "[PERSON_NAME]"
type textarea "Recolha de papeleiras"
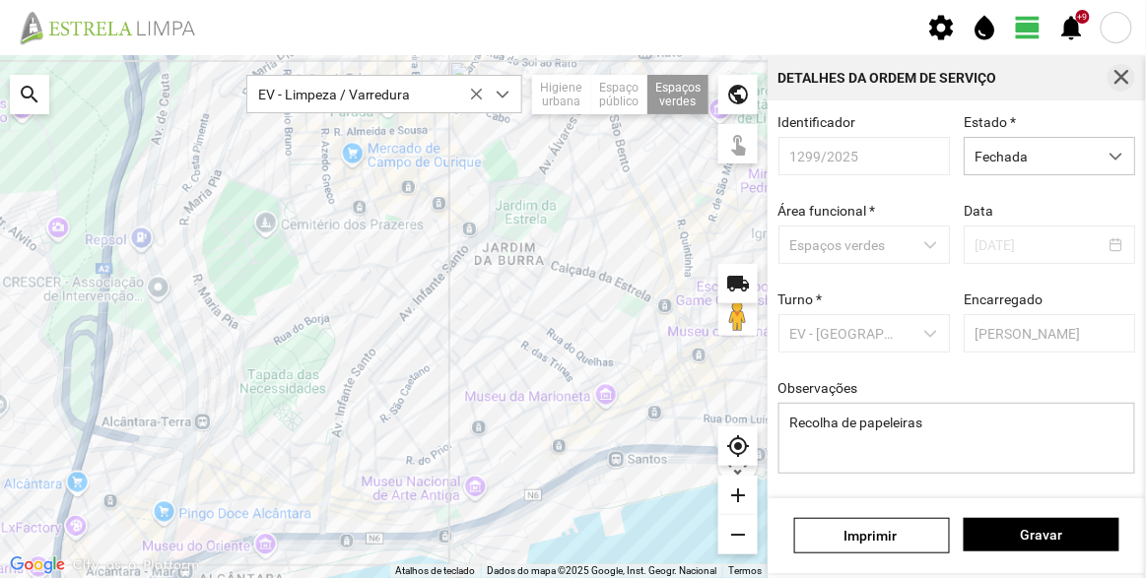
click at [1116, 75] on span "button" at bounding box center [1122, 78] width 18 height 18
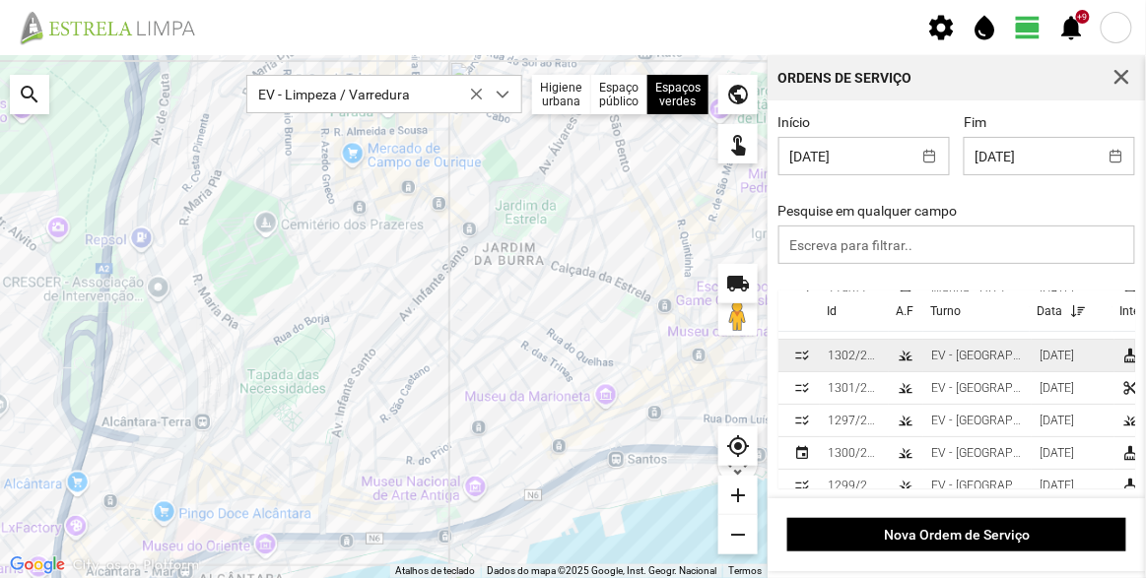
scroll to position [85, 0]
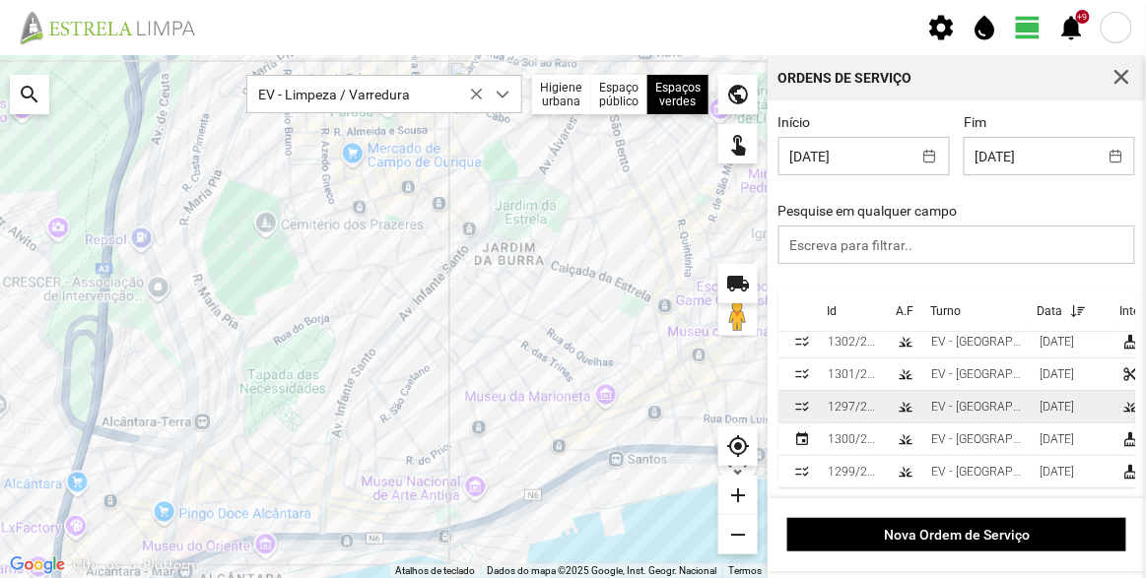
click at [877, 400] on div "1297/2025" at bounding box center [854, 407] width 53 height 14
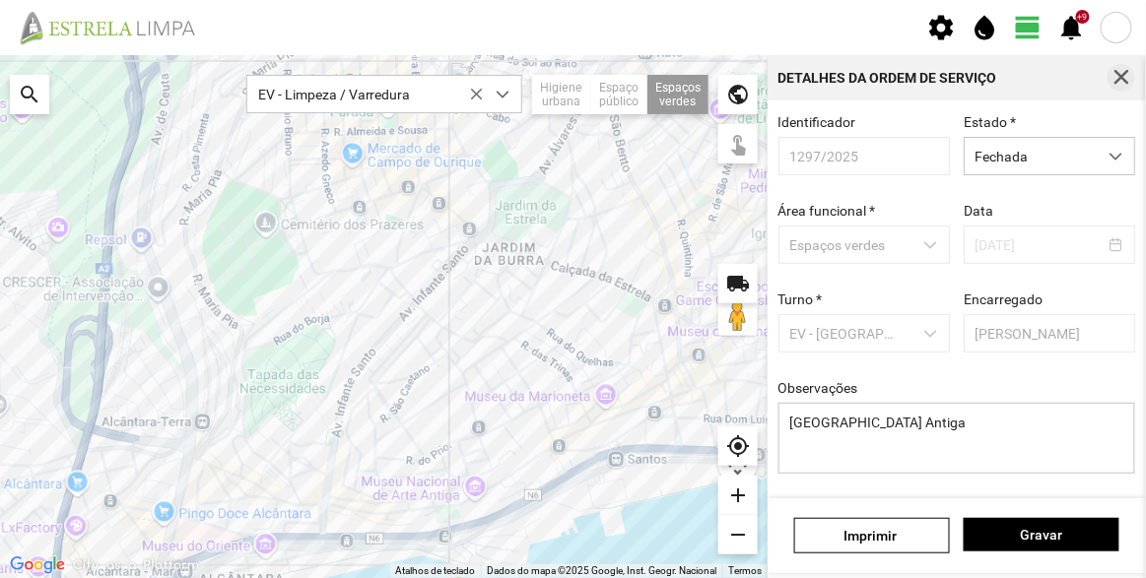
click at [1114, 76] on span "button" at bounding box center [1122, 78] width 18 height 18
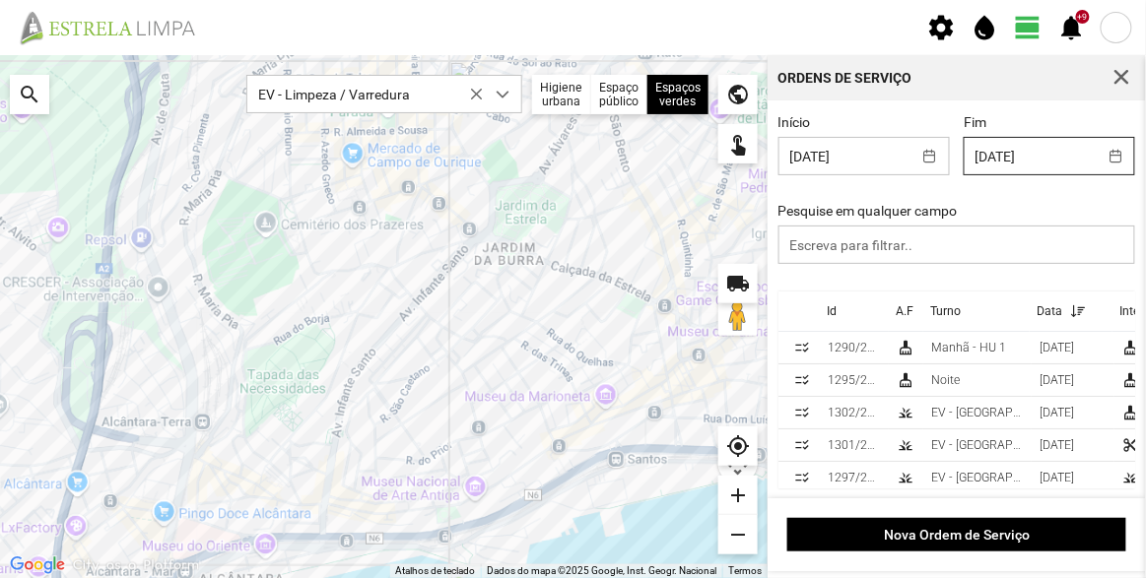
click at [989, 159] on input "[DATE]" at bounding box center [1031, 156] width 132 height 36
click at [911, 123] on div "Início [DATE]" at bounding box center [864, 144] width 185 height 61
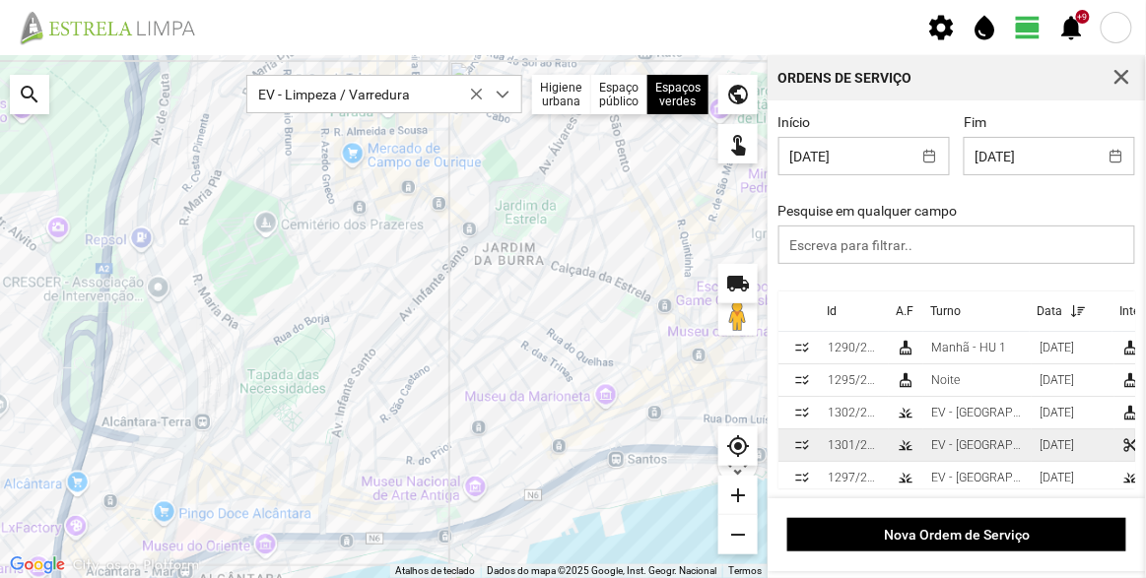
scroll to position [85, 0]
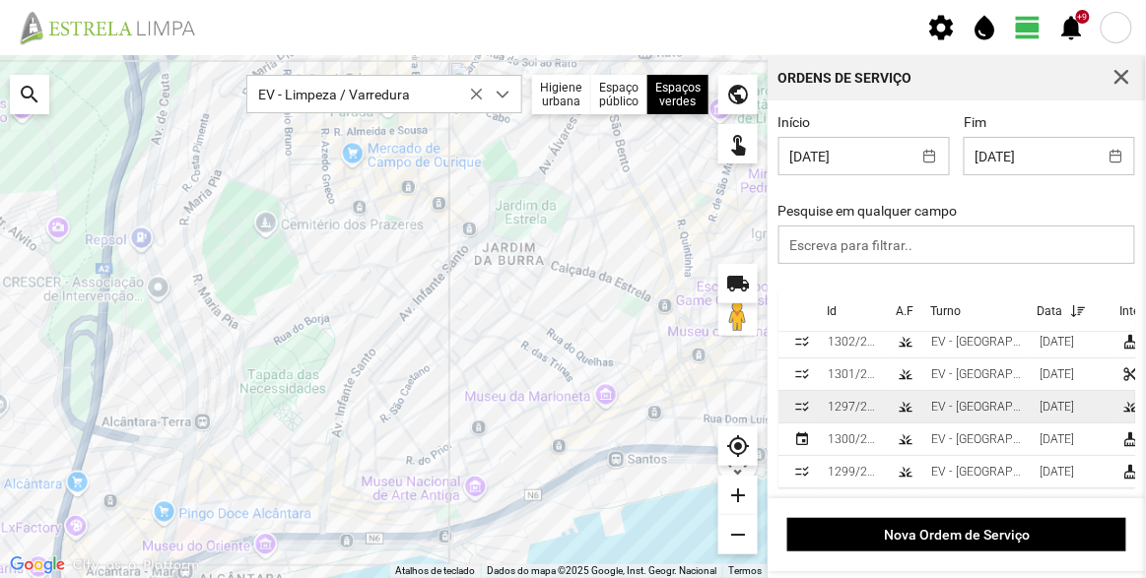
click at [985, 400] on div "EV - [GEOGRAPHIC_DATA] A" at bounding box center [977, 407] width 93 height 14
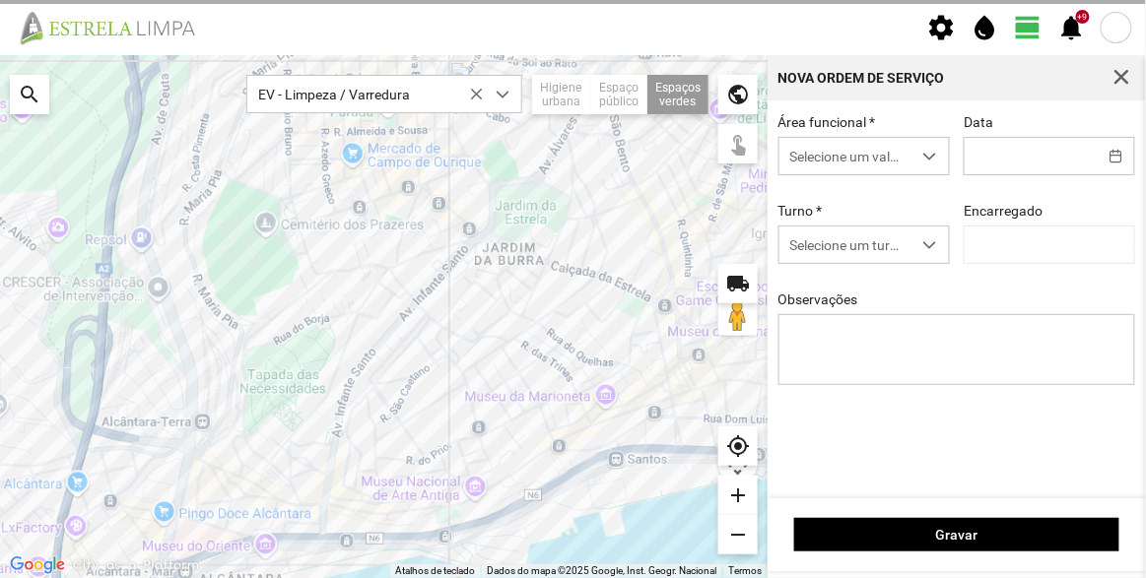
type input "[DATE]"
type input "[PERSON_NAME]"
type textarea "[GEOGRAPHIC_DATA] Antiga"
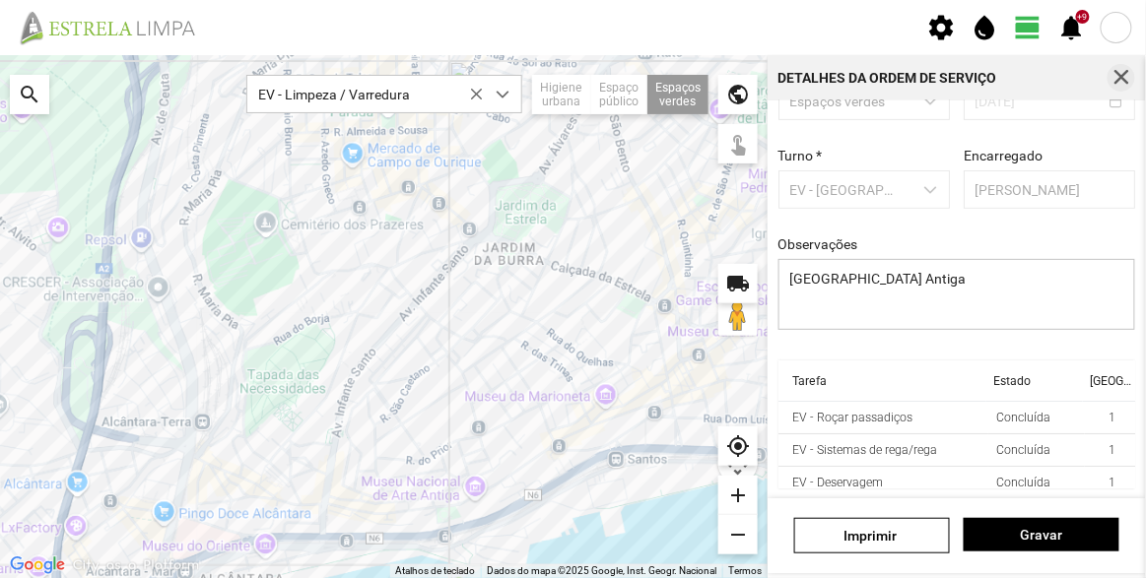
click at [1125, 74] on span "button" at bounding box center [1122, 78] width 18 height 18
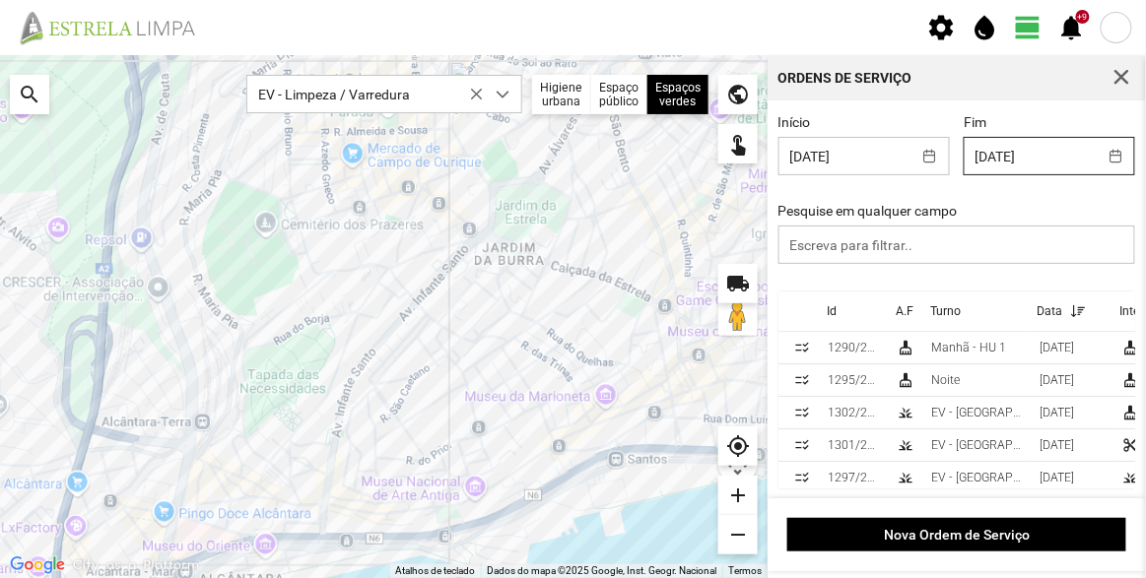
click at [1023, 164] on input "[DATE]" at bounding box center [1031, 156] width 132 height 36
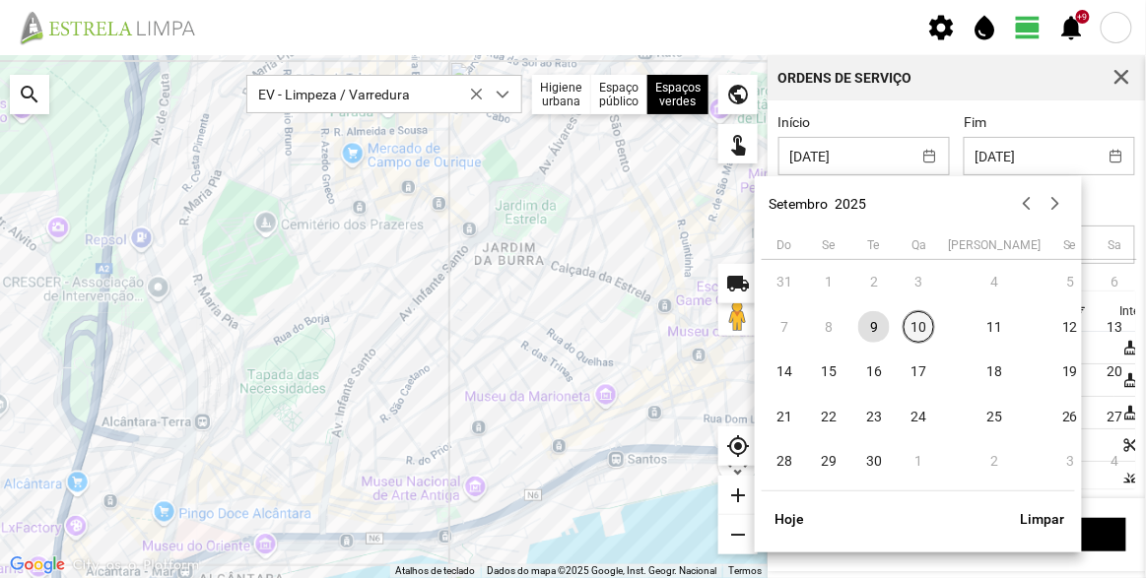
click at [920, 329] on span "10" at bounding box center [920, 327] width 32 height 32
type input "[DATE]"
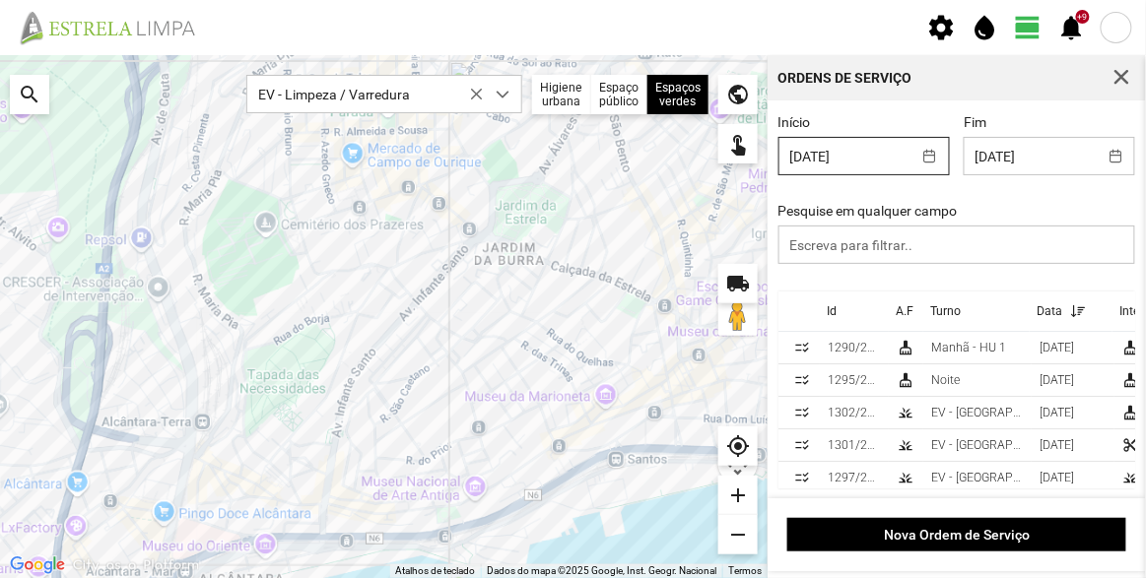
click at [873, 159] on input "[DATE]" at bounding box center [846, 156] width 132 height 36
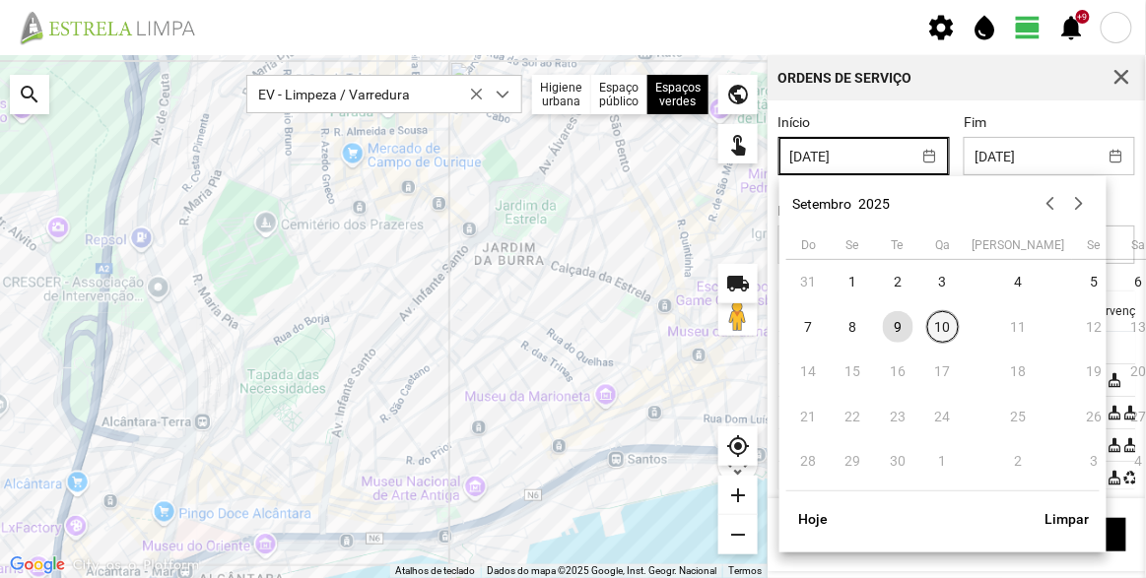
click at [944, 331] on span "10" at bounding box center [943, 327] width 32 height 32
type input "[DATE]"
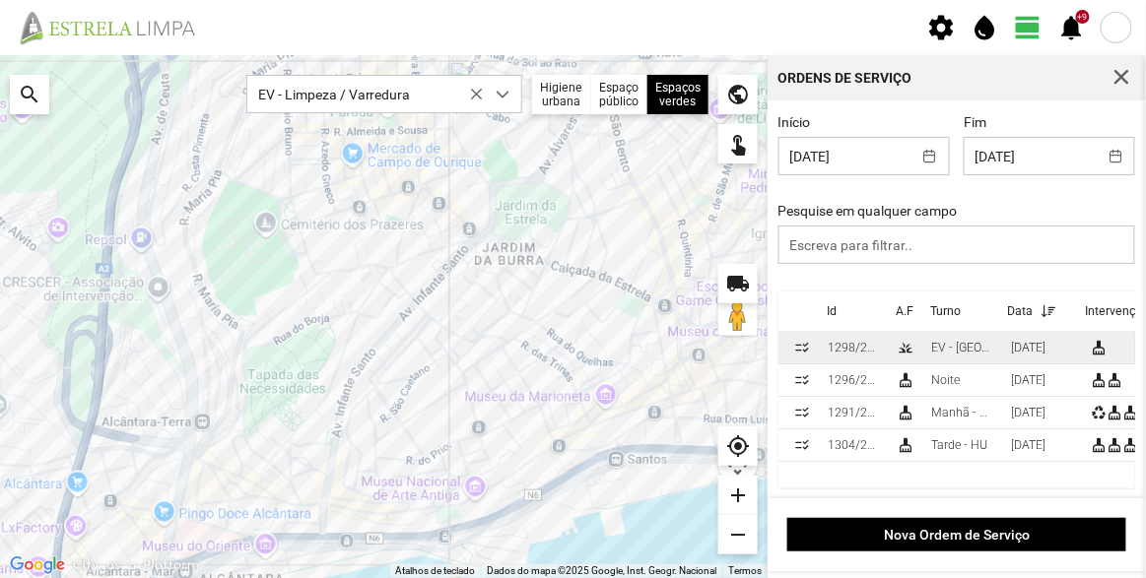
click at [961, 347] on div "EV - [GEOGRAPHIC_DATA] B" at bounding box center [963, 348] width 64 height 14
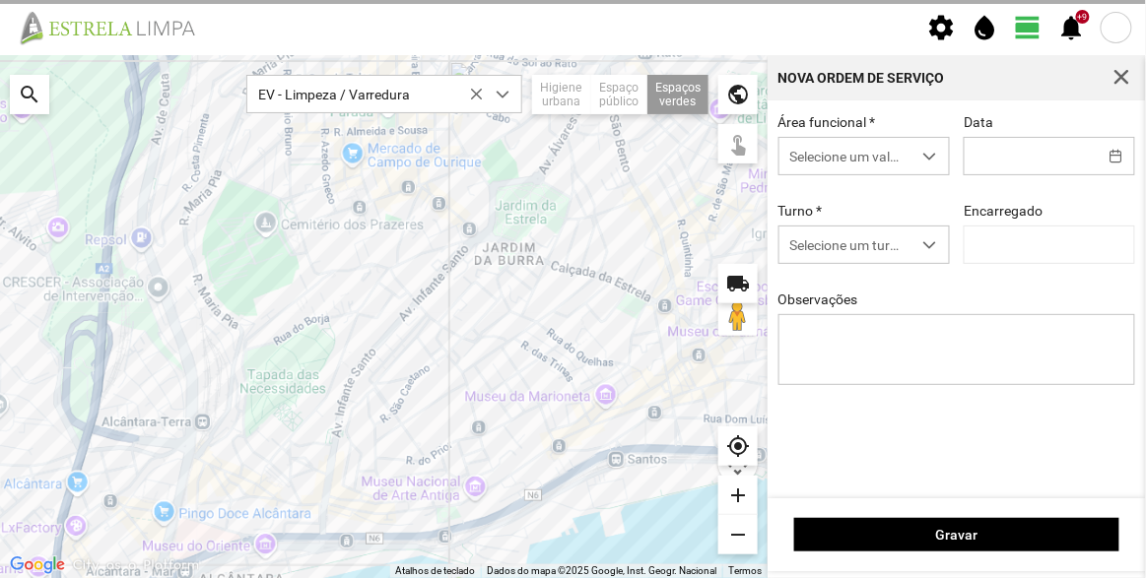
type input "[DATE]"
type input "[PERSON_NAME]"
type textarea "Francesinhas"
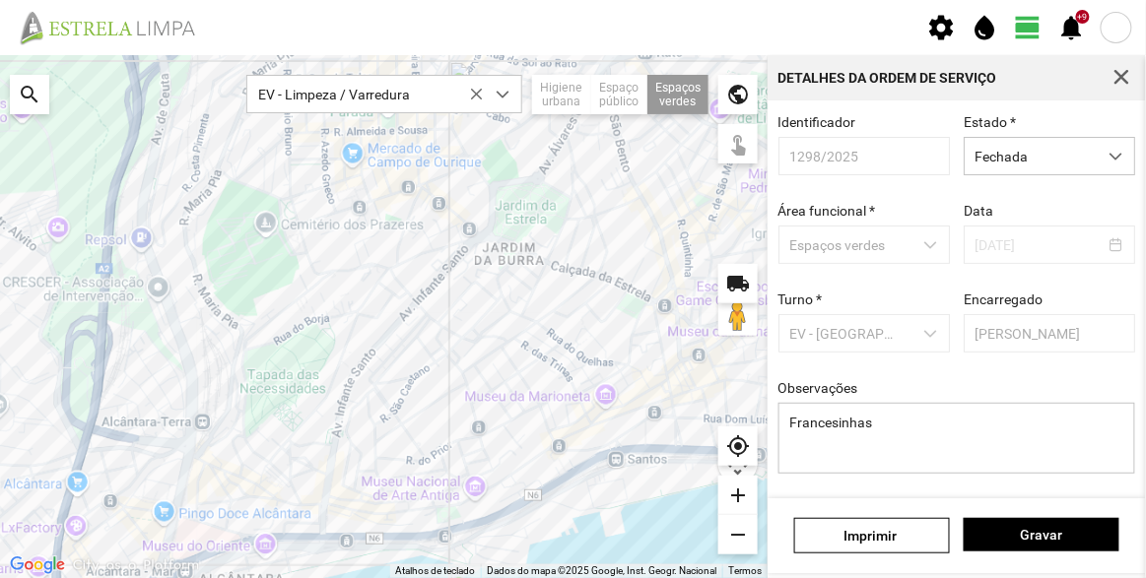
click at [947, 371] on div "Identificador 1298/2025 Estado * Fechada Área funcional * Espaços verdes Data […" at bounding box center [958, 309] width 372 height 390
click at [947, 375] on div "Identificador 1298/2025 Estado * Fechada Área funcional * Espaços verdes Data […" at bounding box center [958, 309] width 372 height 390
click at [1085, 205] on div "Data [DATE]" at bounding box center [1049, 233] width 185 height 61
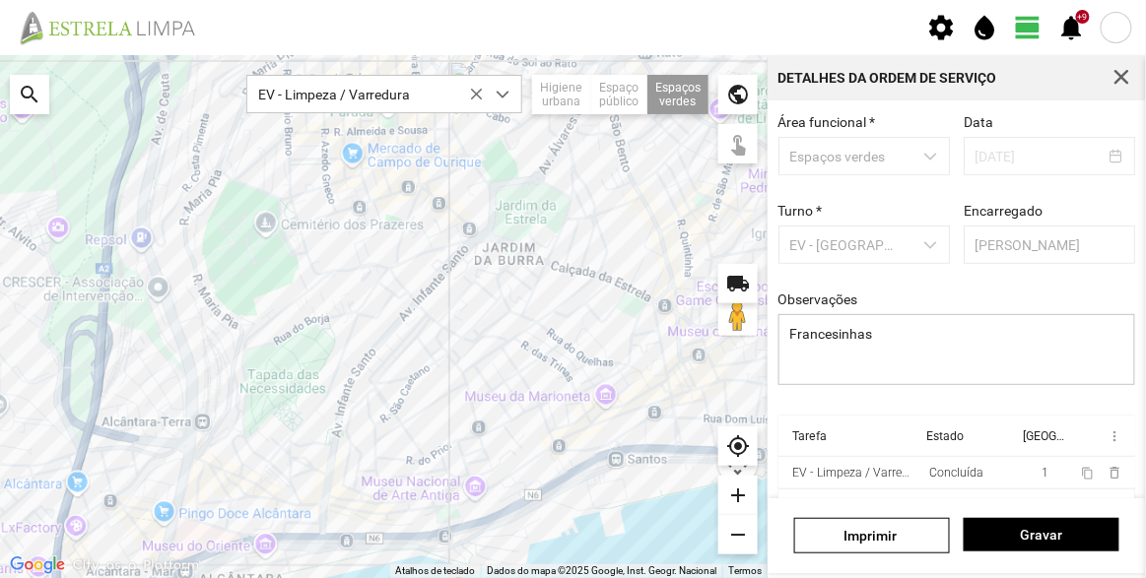
click at [789, 36] on fbc-header "settings water_drop view_day +9 notifications" at bounding box center [573, 27] width 1146 height 55
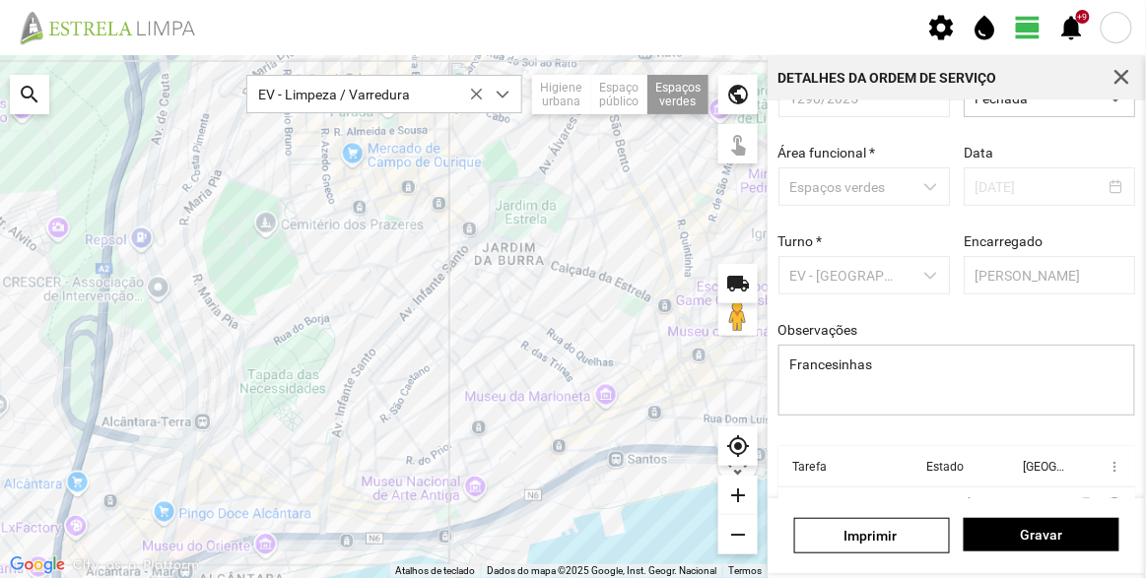
scroll to position [0, 0]
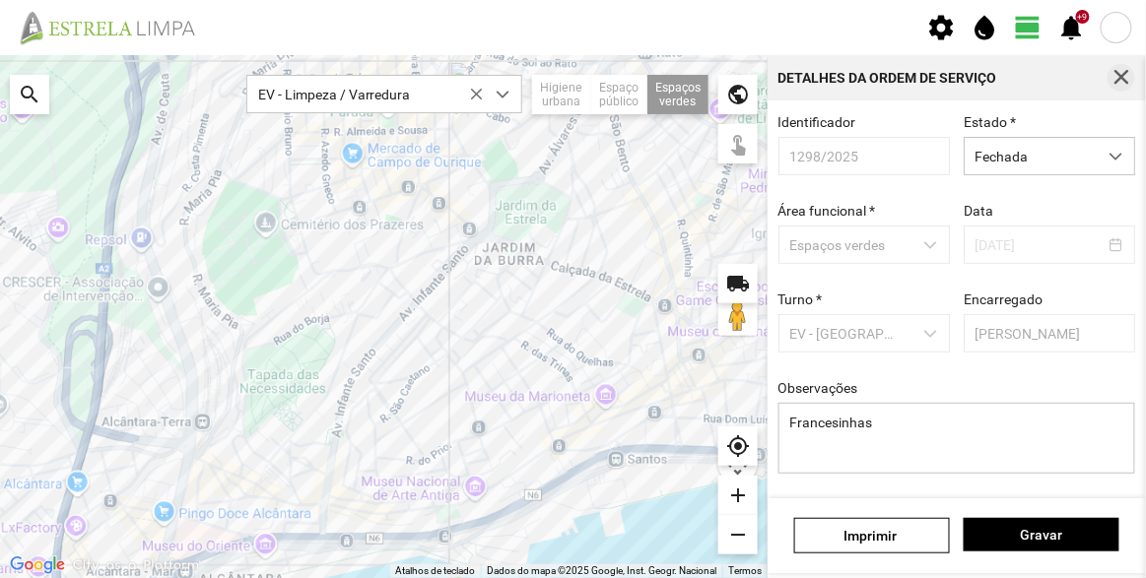
click at [1119, 77] on span "button" at bounding box center [1122, 78] width 18 height 18
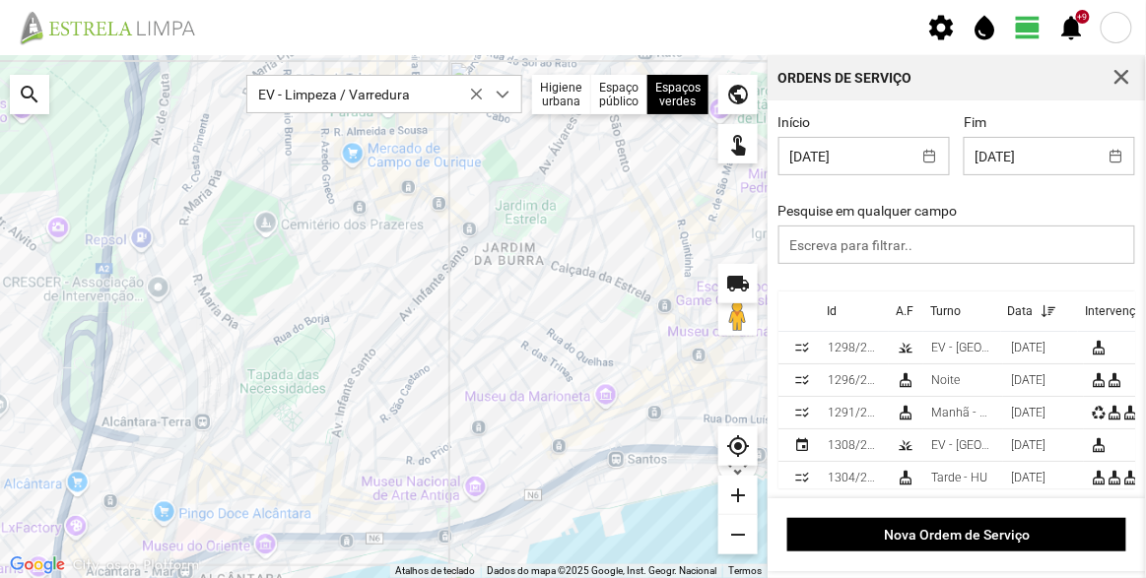
click at [991, 283] on div "Início [DATE] Fim [DATE] Pesquise em qualquer campo" at bounding box center [958, 202] width 372 height 177
click at [1133, 72] on button "button" at bounding box center [1122, 78] width 28 height 28
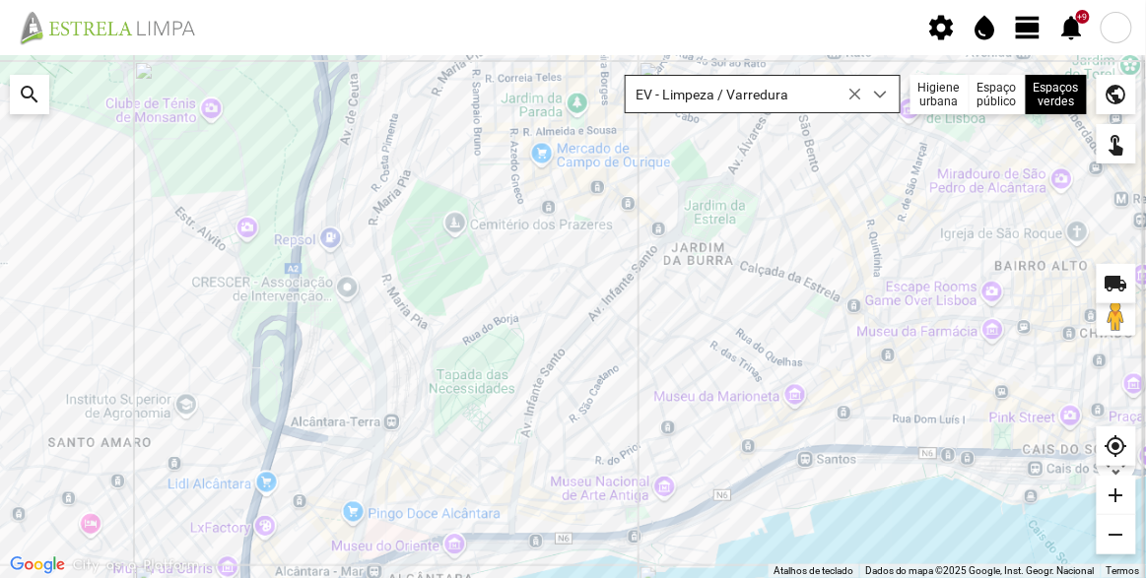
click at [860, 91] on icon at bounding box center [855, 95] width 14 height 14
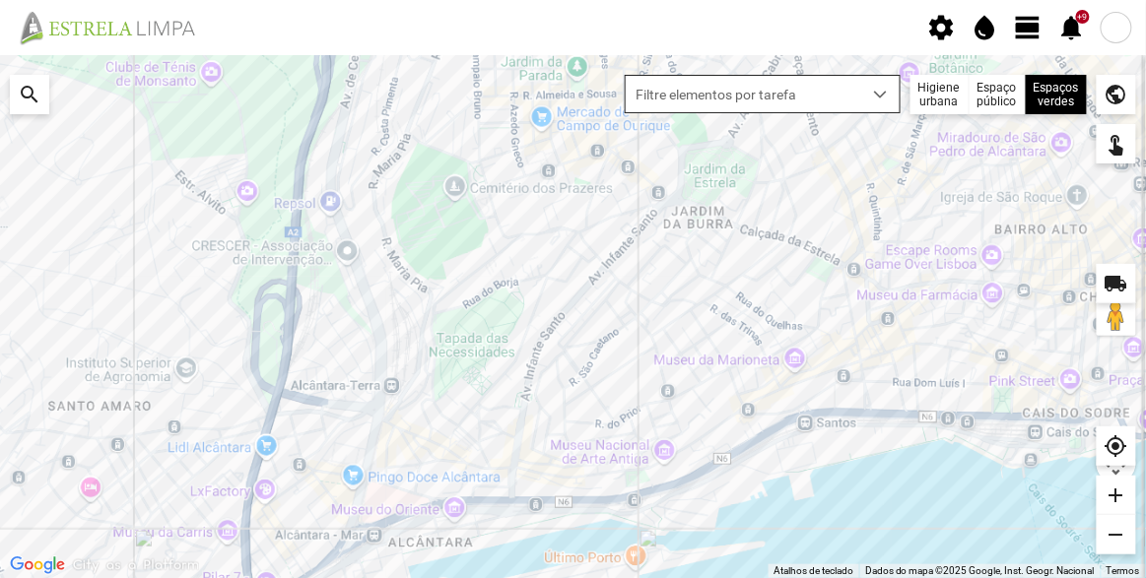
drag, startPoint x: 890, startPoint y: 375, endPoint x: 897, endPoint y: 341, distance: 35.2
click at [897, 341] on div at bounding box center [573, 316] width 1146 height 523
